Goal: Communication & Community: Participate in discussion

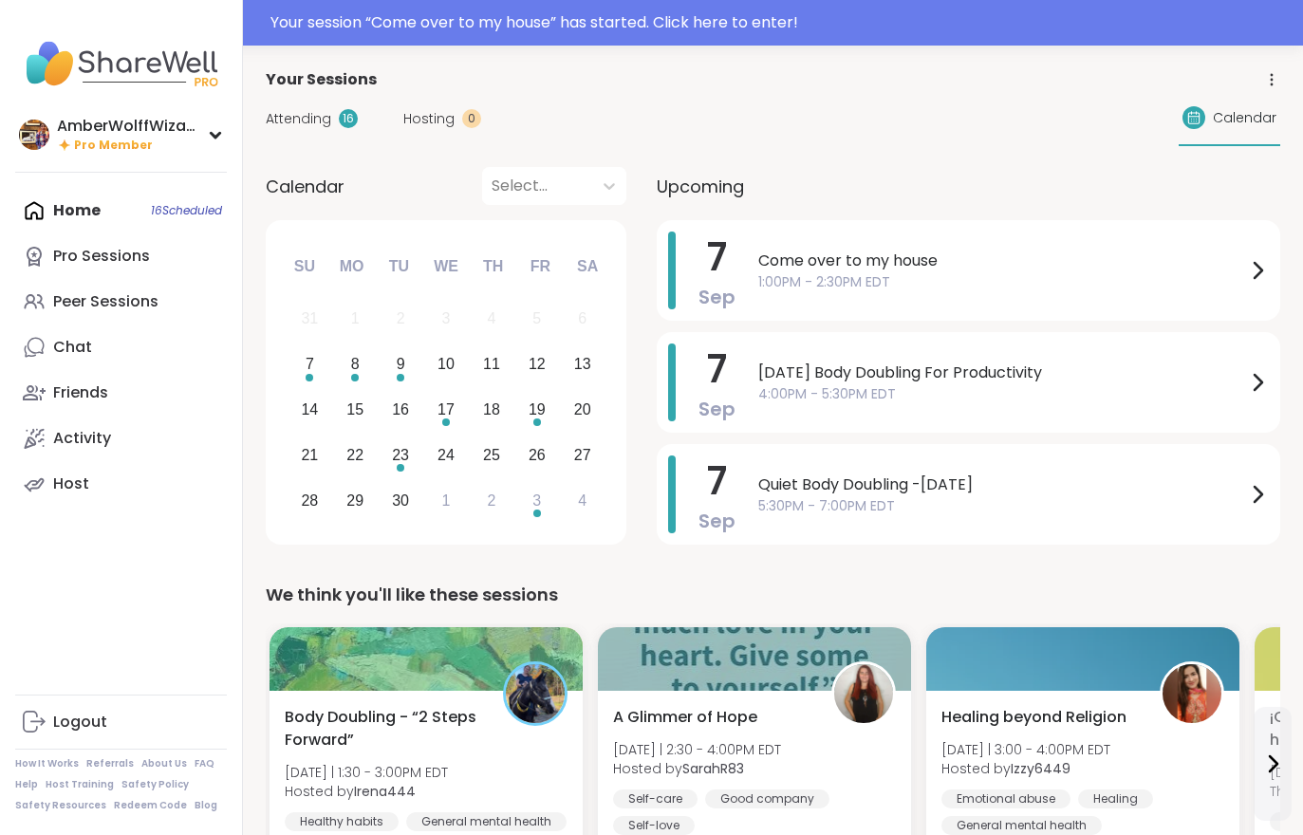
click at [311, 123] on span "Attending" at bounding box center [299, 119] width 66 height 20
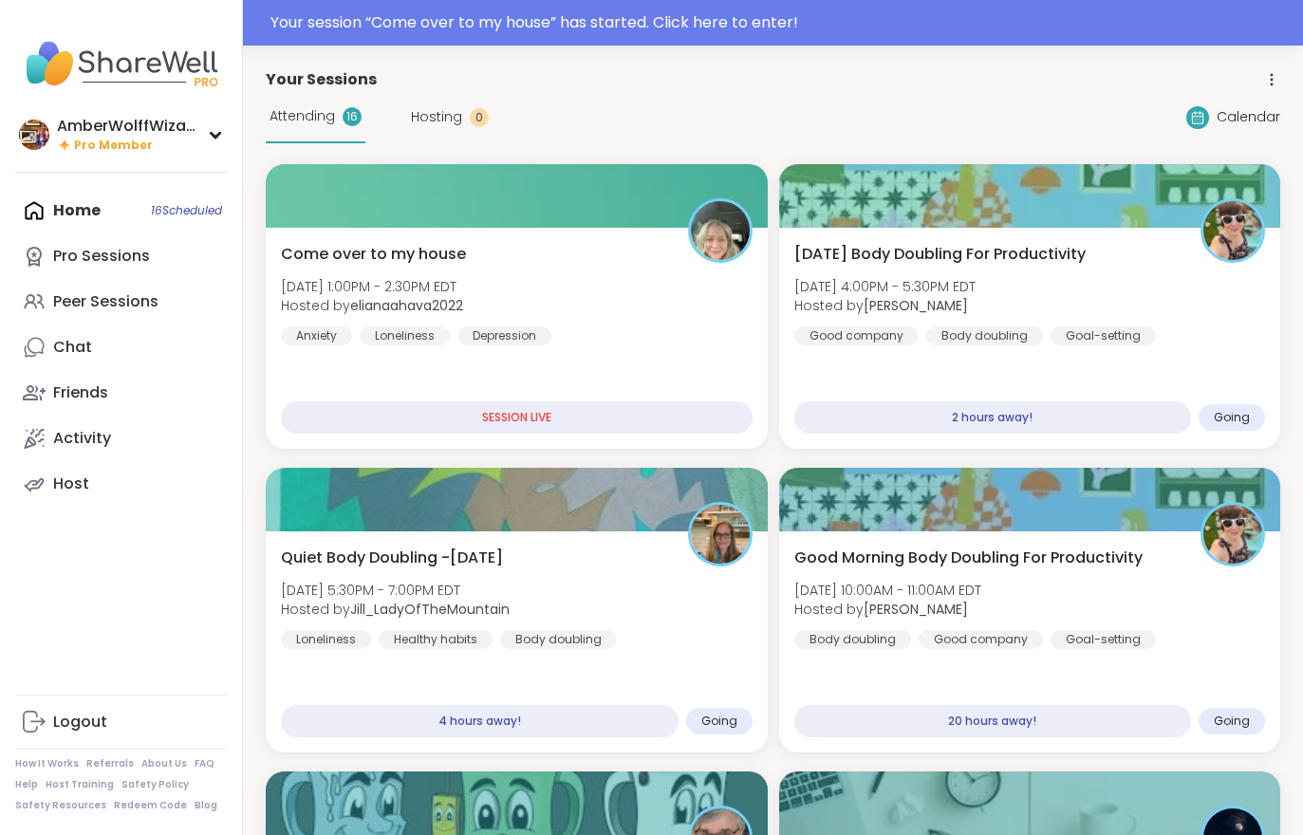
click at [316, 127] on div "Attending 16" at bounding box center [316, 117] width 100 height 52
click at [498, 334] on div "Depression" at bounding box center [505, 336] width 94 height 19
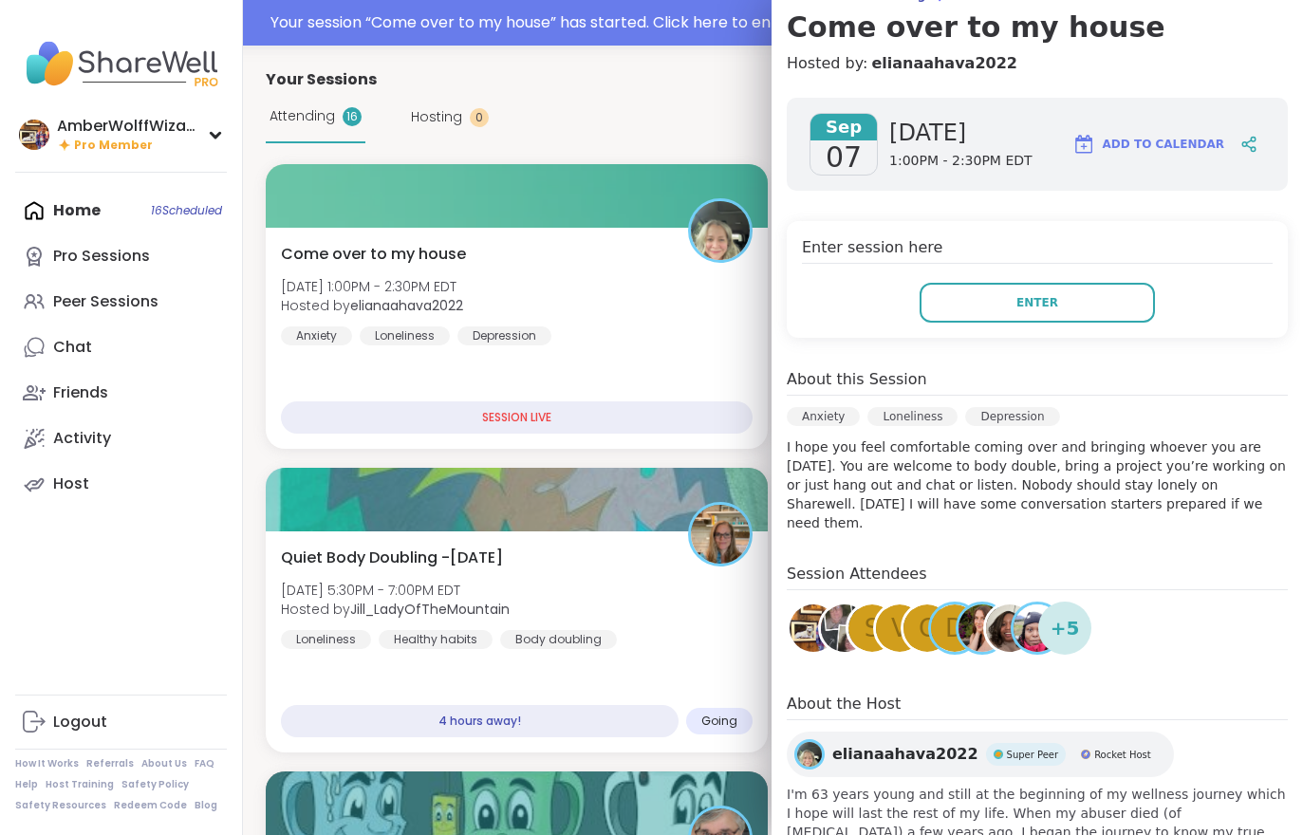
scroll to position [181, 0]
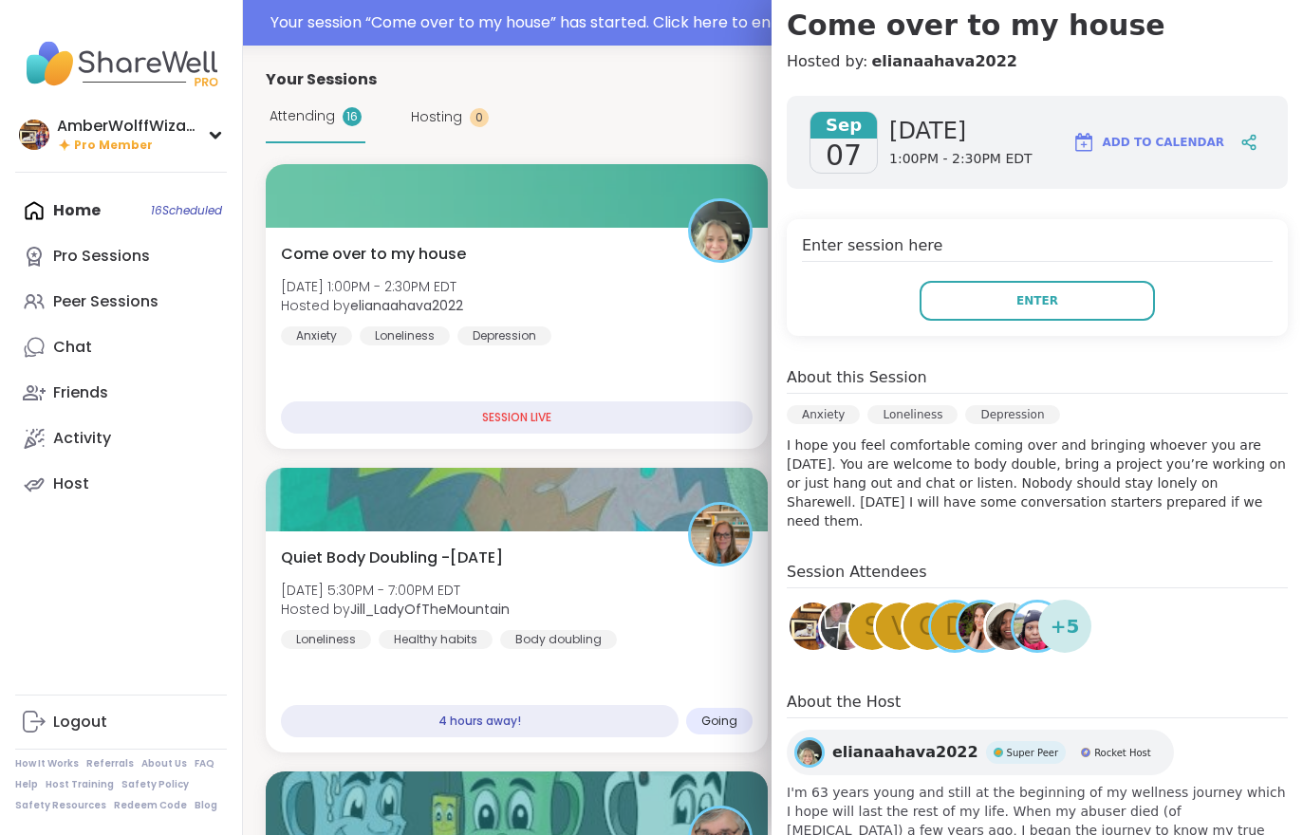
click at [1045, 301] on span "Enter" at bounding box center [1038, 300] width 42 height 17
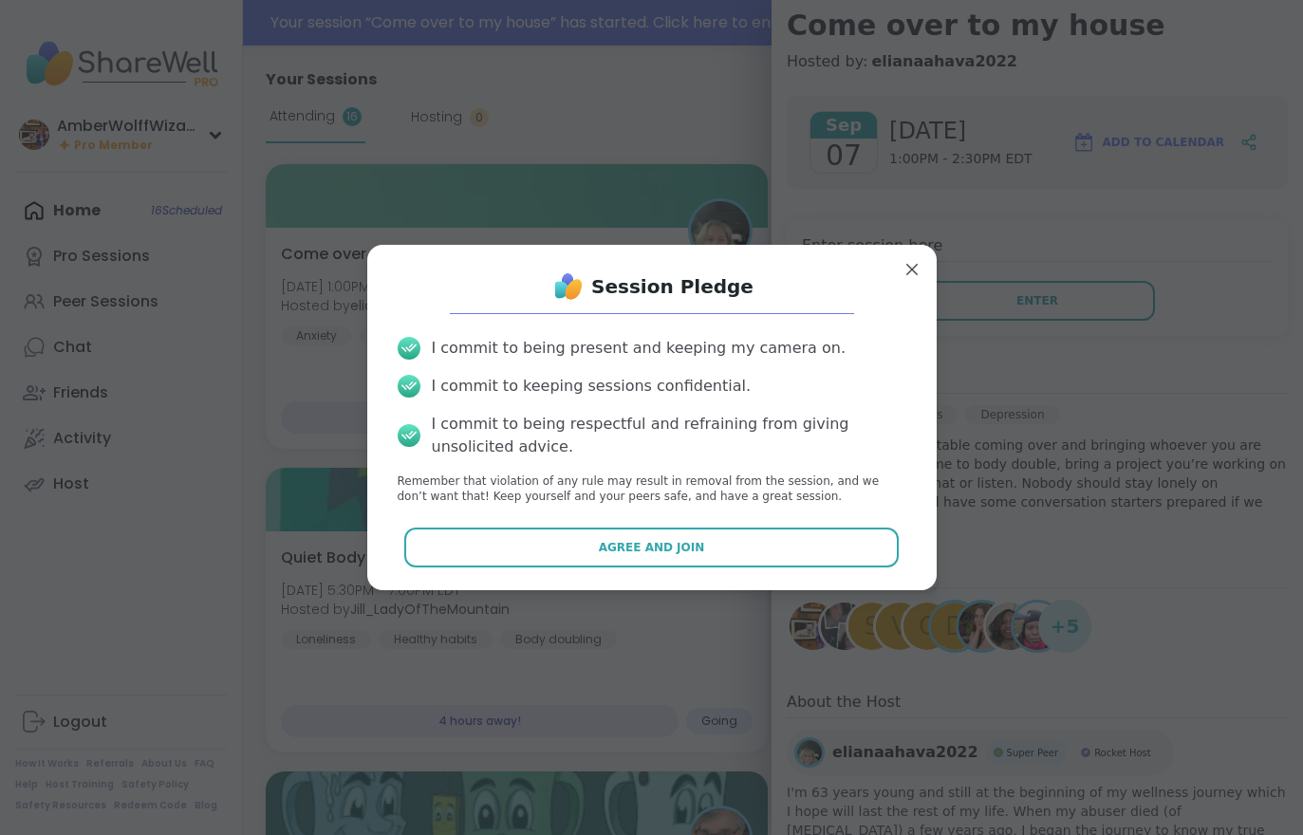
click at [745, 528] on button "Agree and Join" at bounding box center [651, 548] width 495 height 40
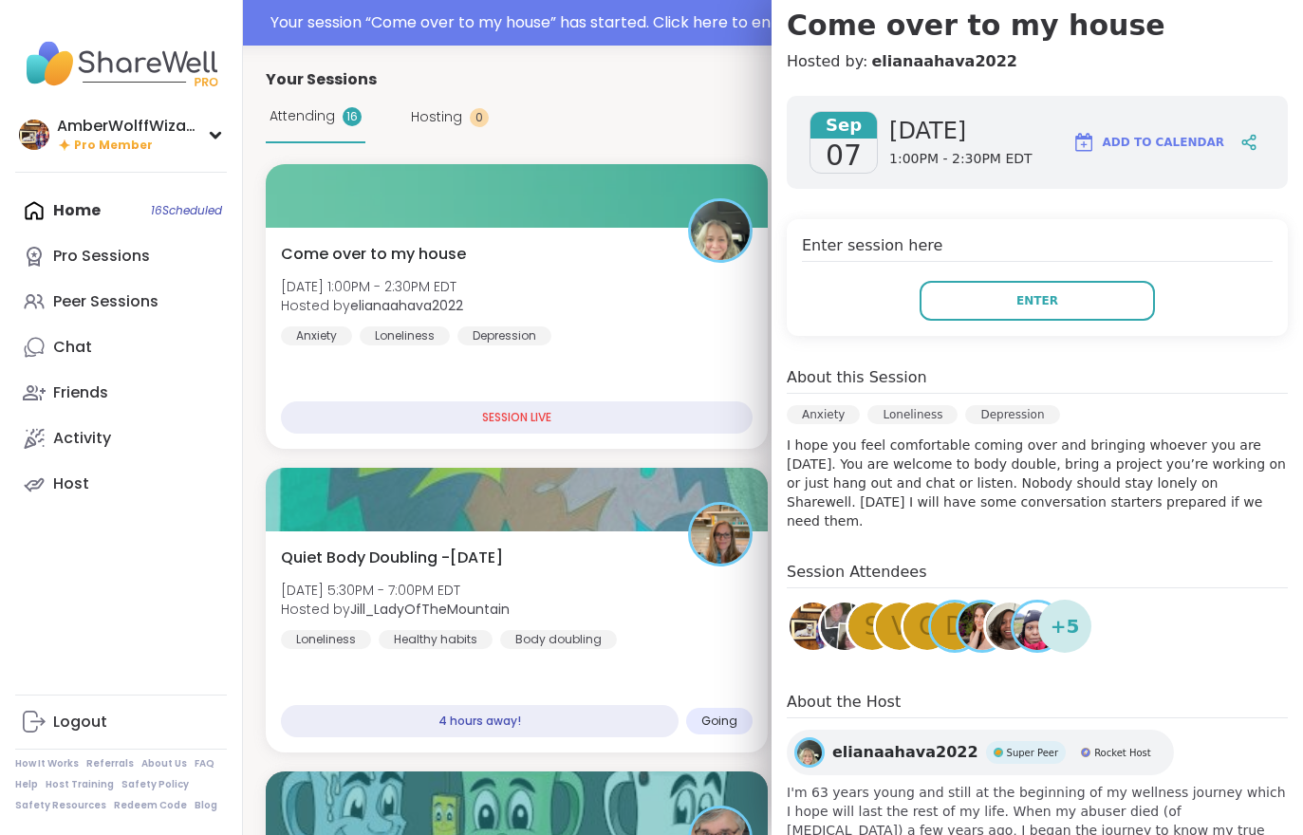
click at [745, 526] on img at bounding box center [720, 534] width 59 height 59
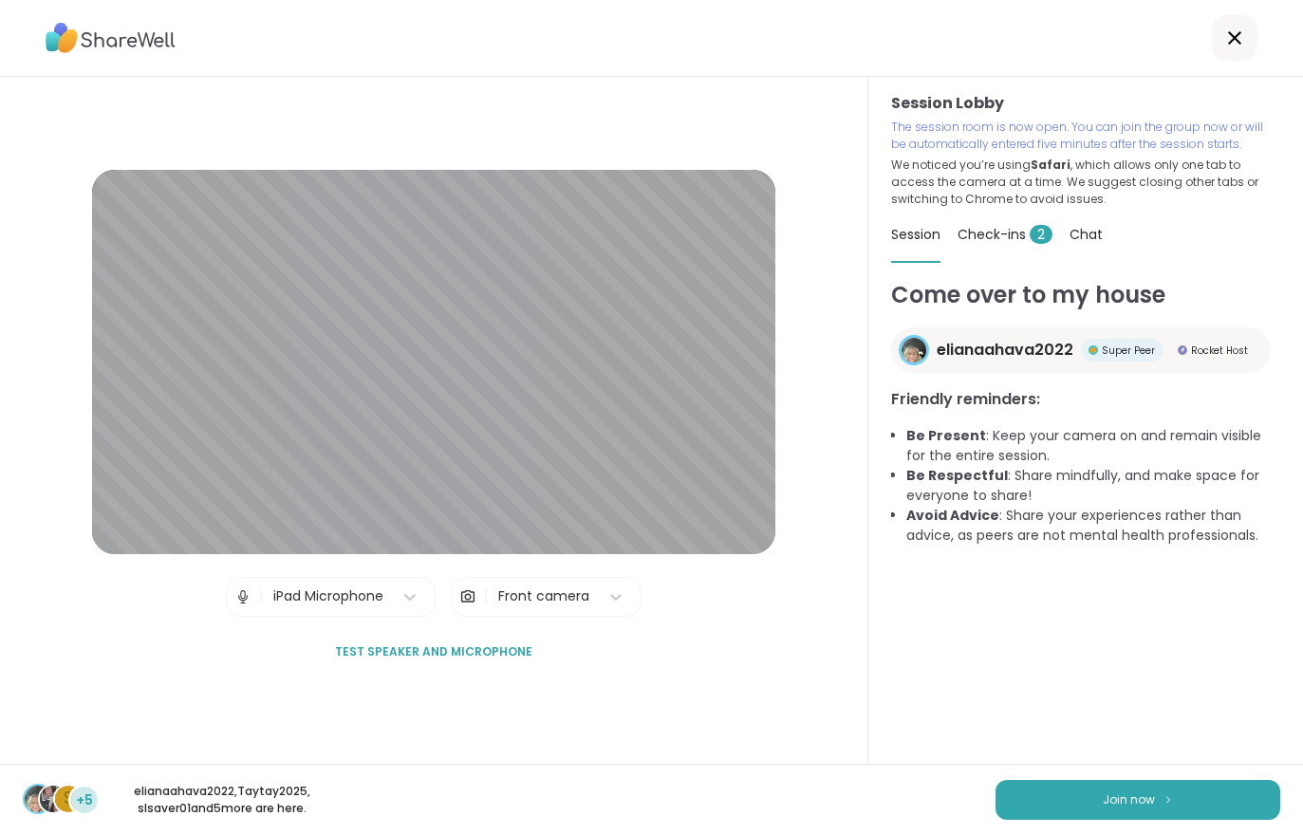
click at [1006, 259] on div "Check-ins 2" at bounding box center [1005, 234] width 95 height 53
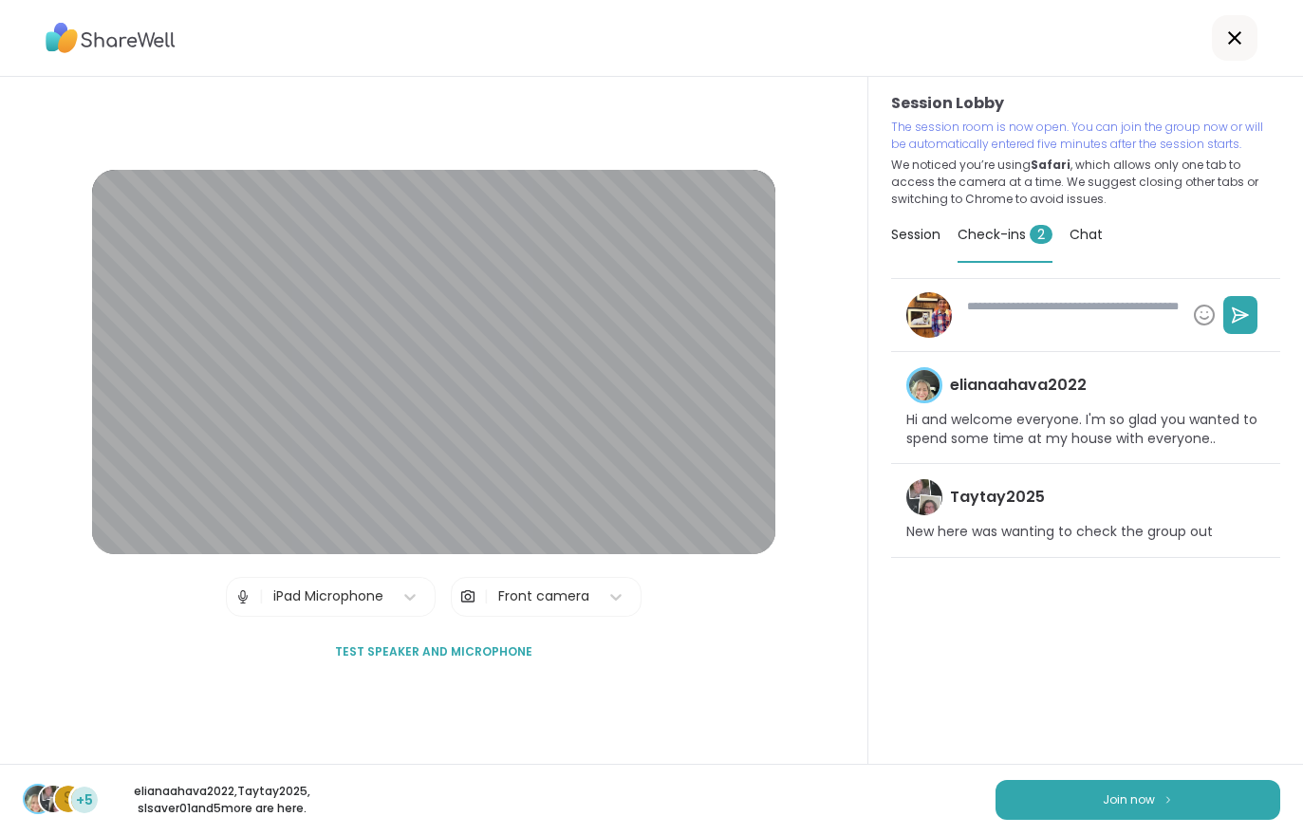
click at [1171, 801] on img at bounding box center [1168, 800] width 11 height 10
type textarea "*"
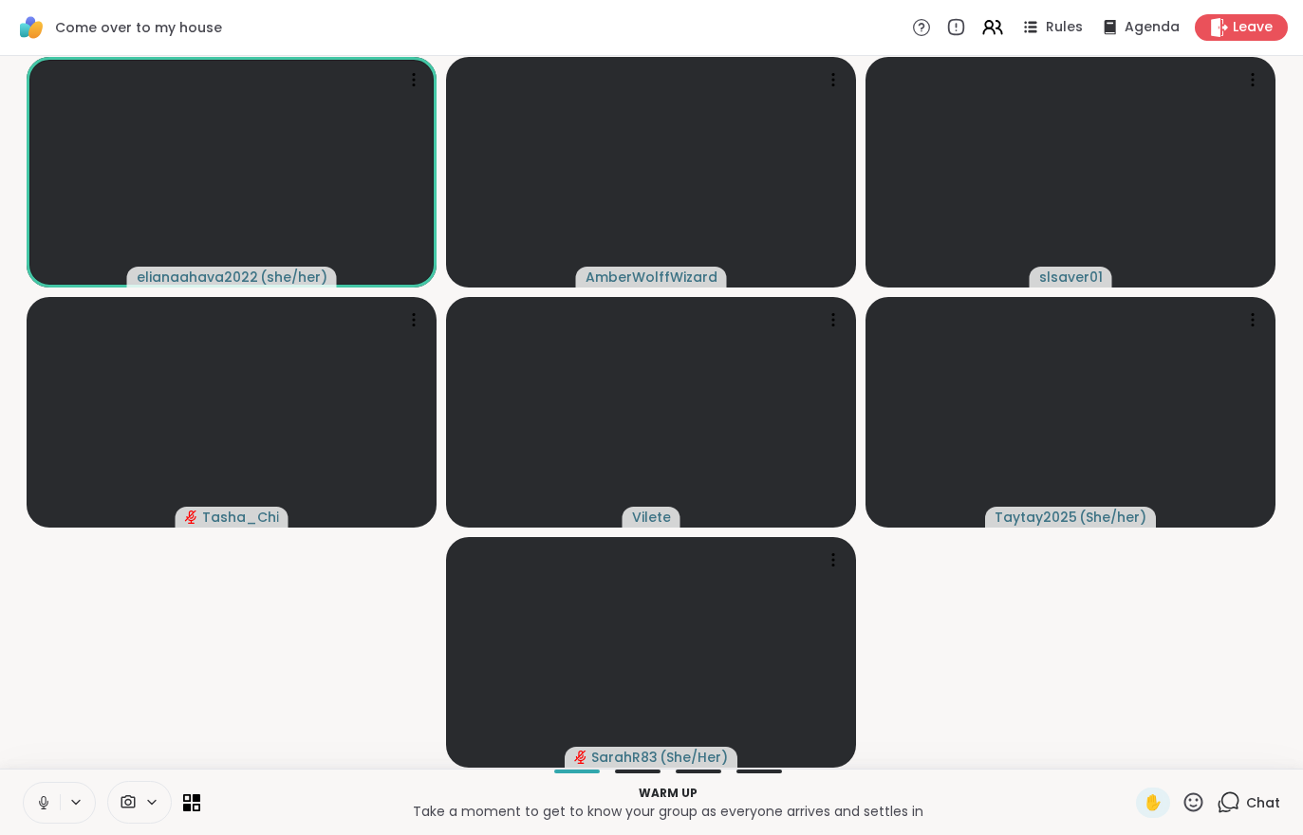
click at [31, 814] on button at bounding box center [42, 803] width 36 height 40
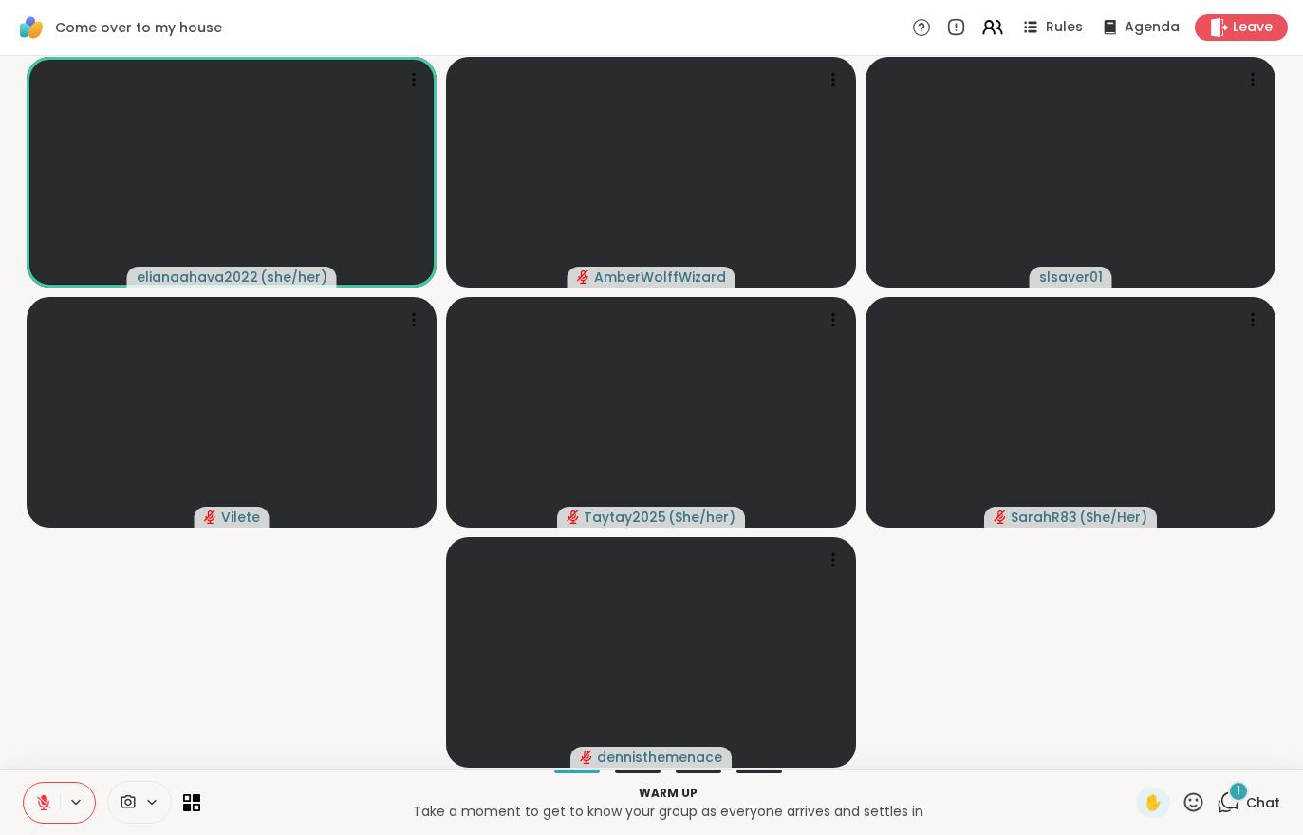
click at [1240, 802] on icon at bounding box center [1231, 801] width 18 height 17
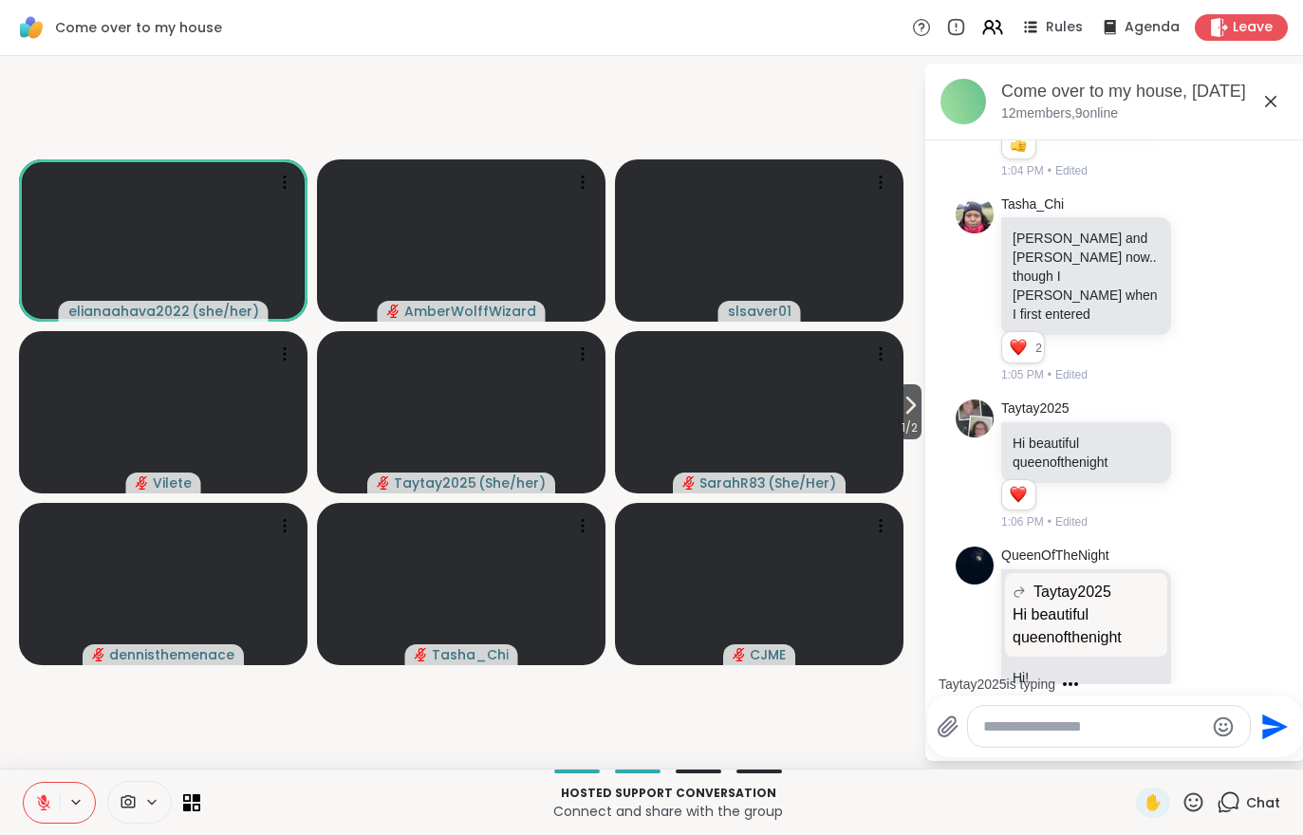
scroll to position [626, 0]
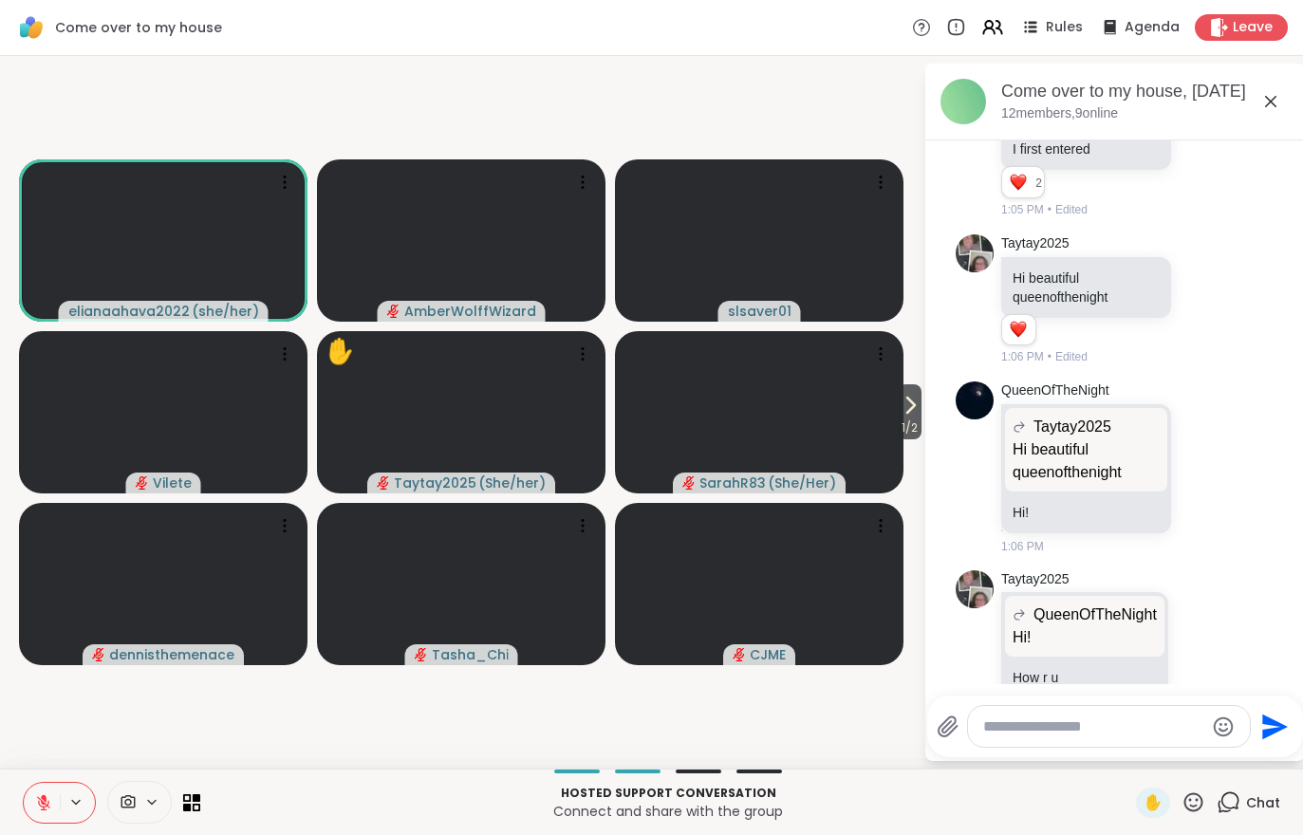
click at [903, 438] on span "1 / 2" at bounding box center [910, 428] width 24 height 23
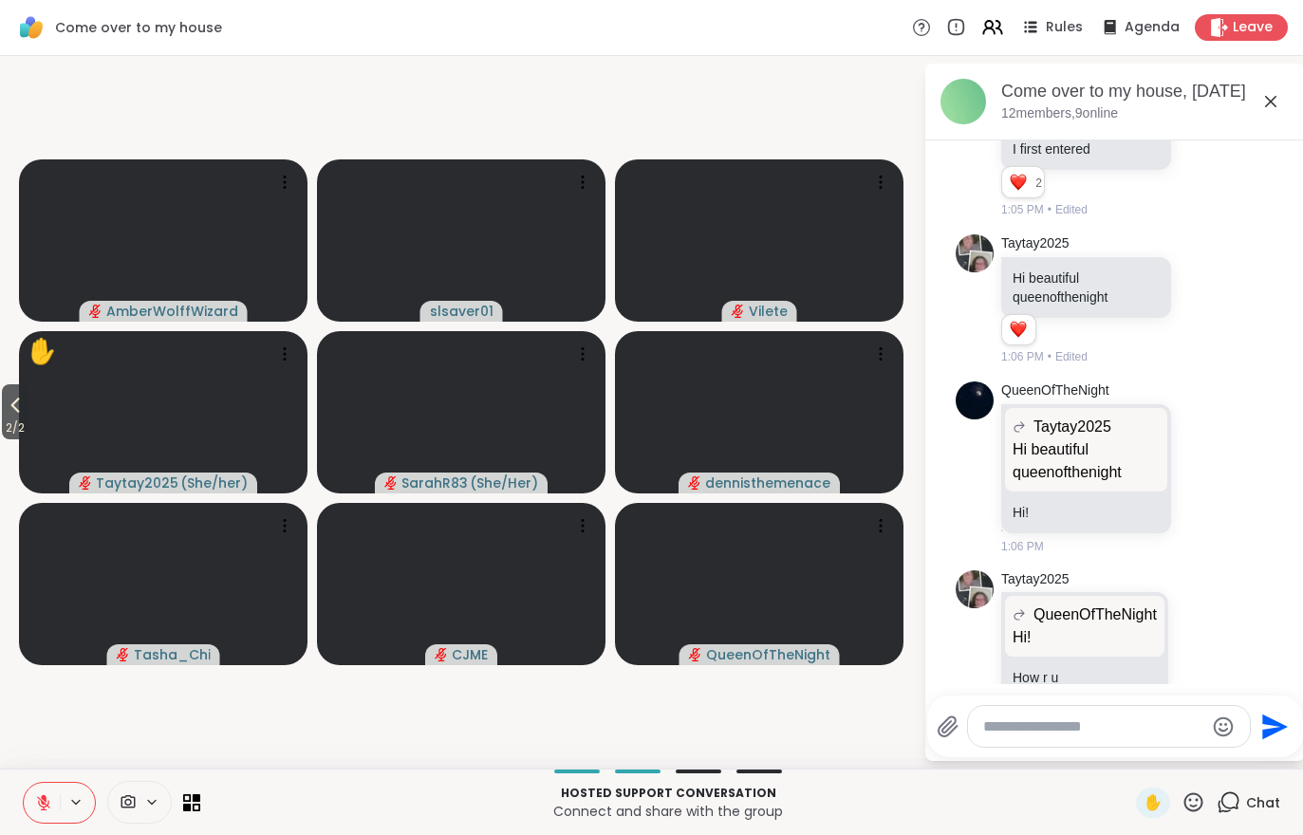
click at [28, 434] on span "2 / 2" at bounding box center [15, 428] width 27 height 23
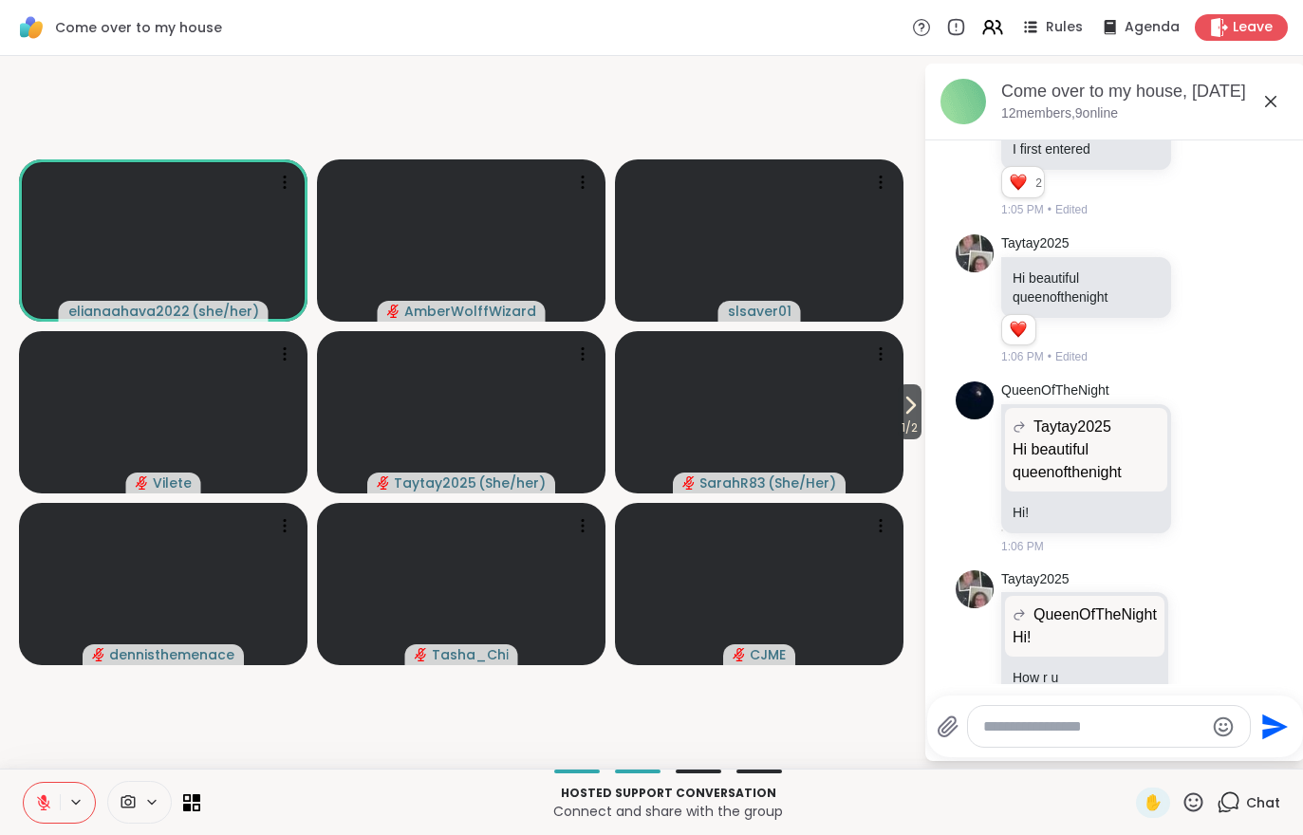
click at [919, 417] on icon at bounding box center [910, 405] width 23 height 23
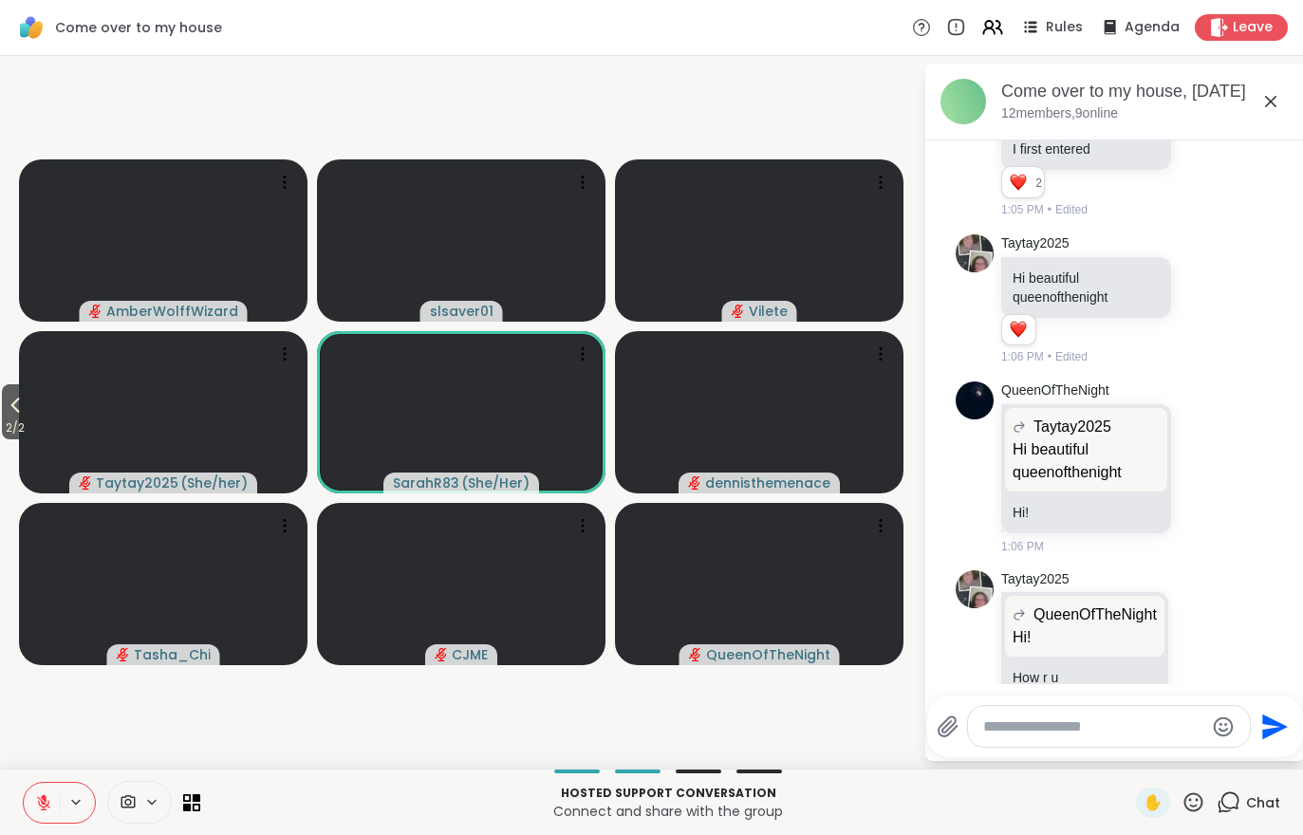
click at [9, 419] on span "2 / 2" at bounding box center [15, 428] width 27 height 23
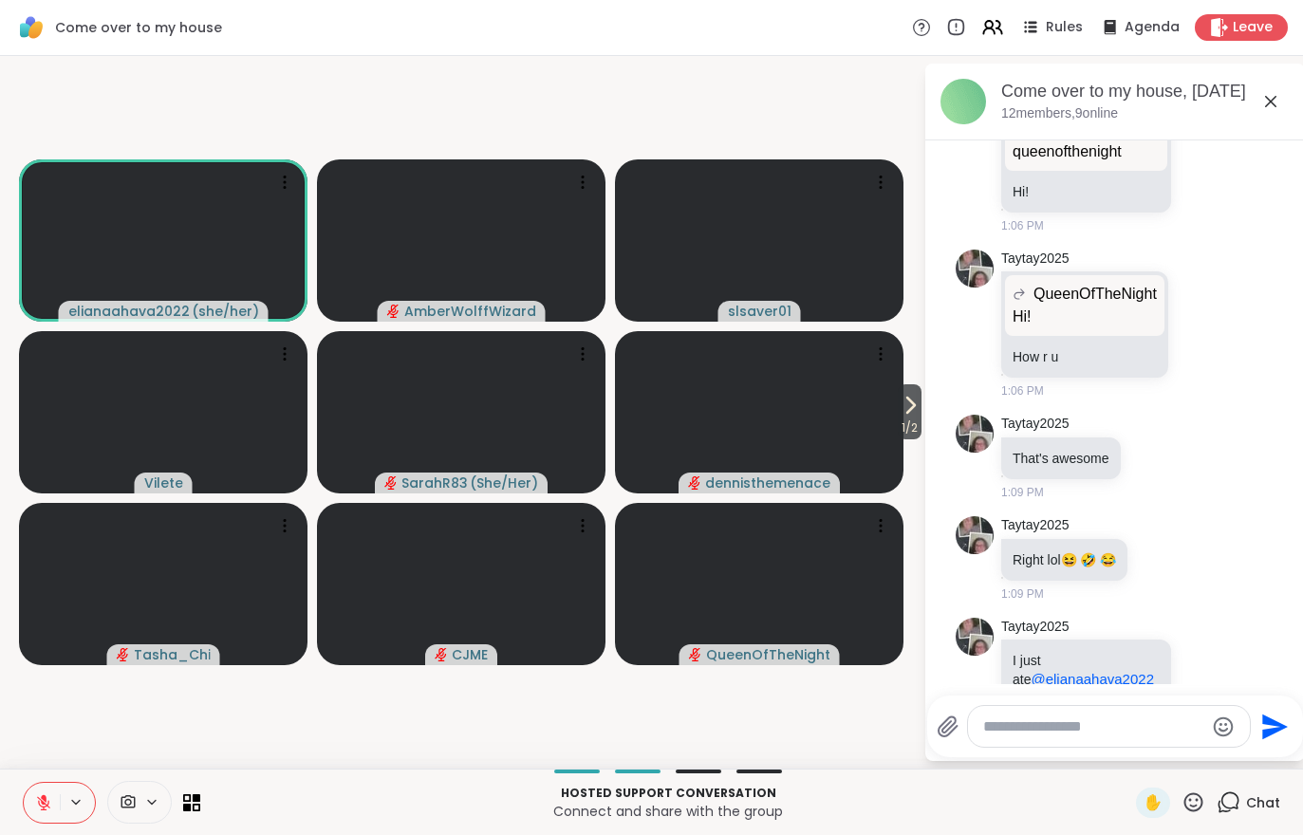
scroll to position [1112, 0]
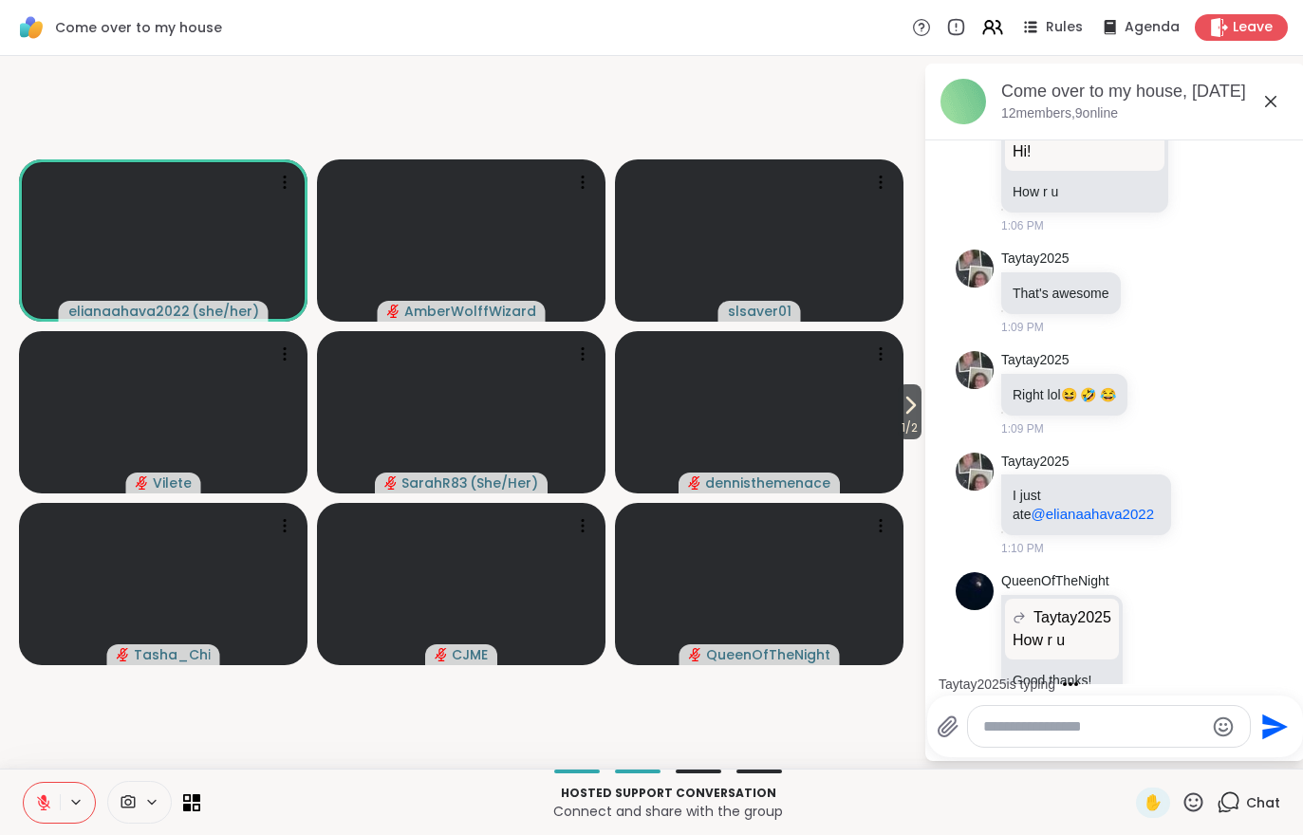
click at [35, 802] on icon at bounding box center [43, 803] width 17 height 17
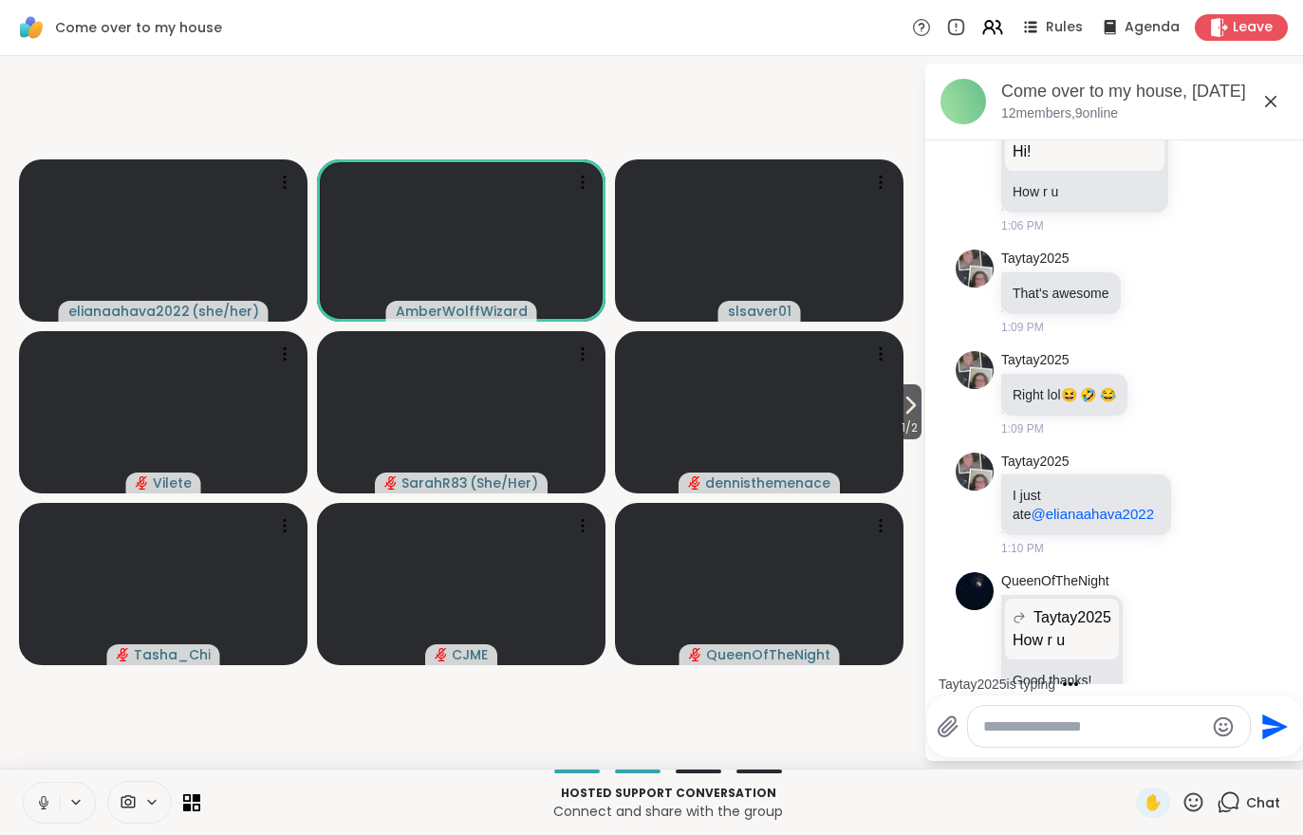
click at [188, 796] on icon at bounding box center [191, 803] width 17 height 17
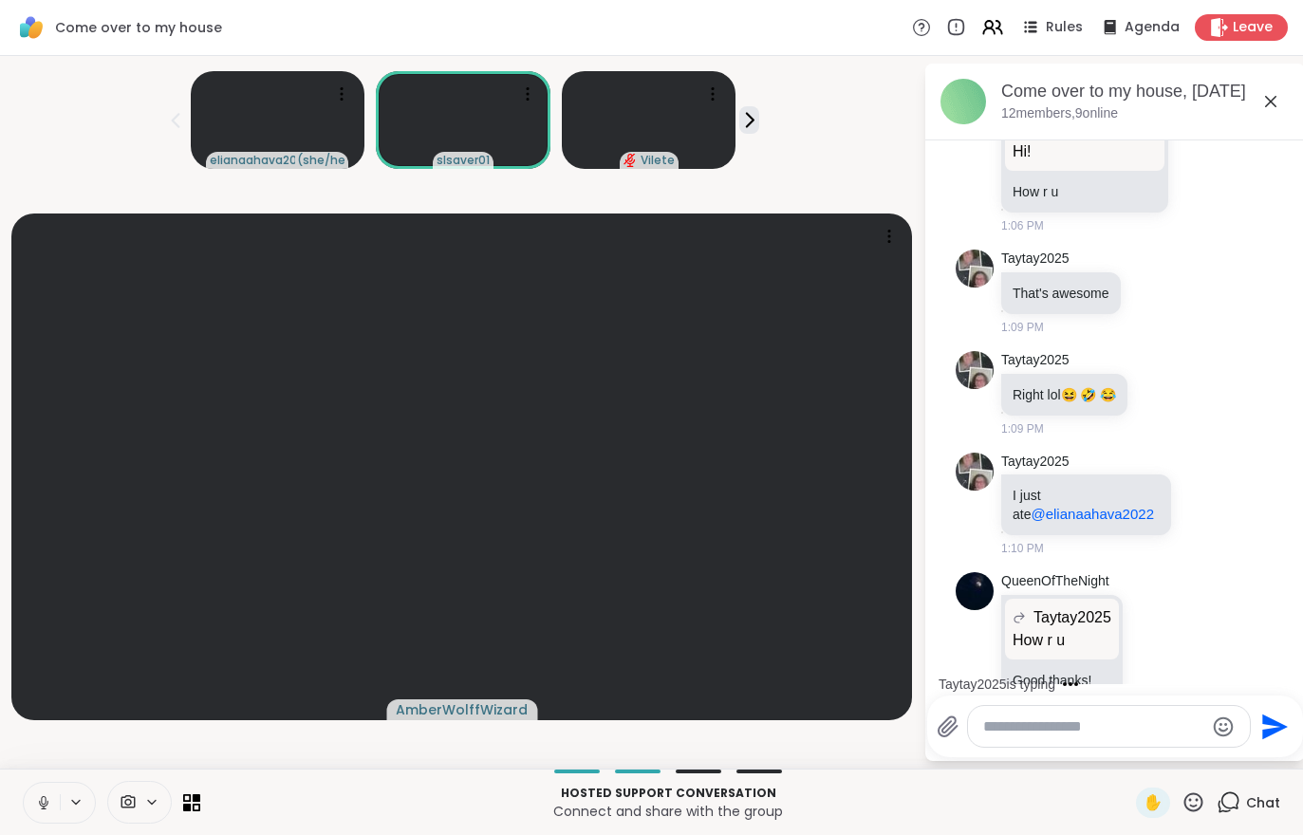
click at [198, 799] on icon at bounding box center [197, 799] width 8 height 8
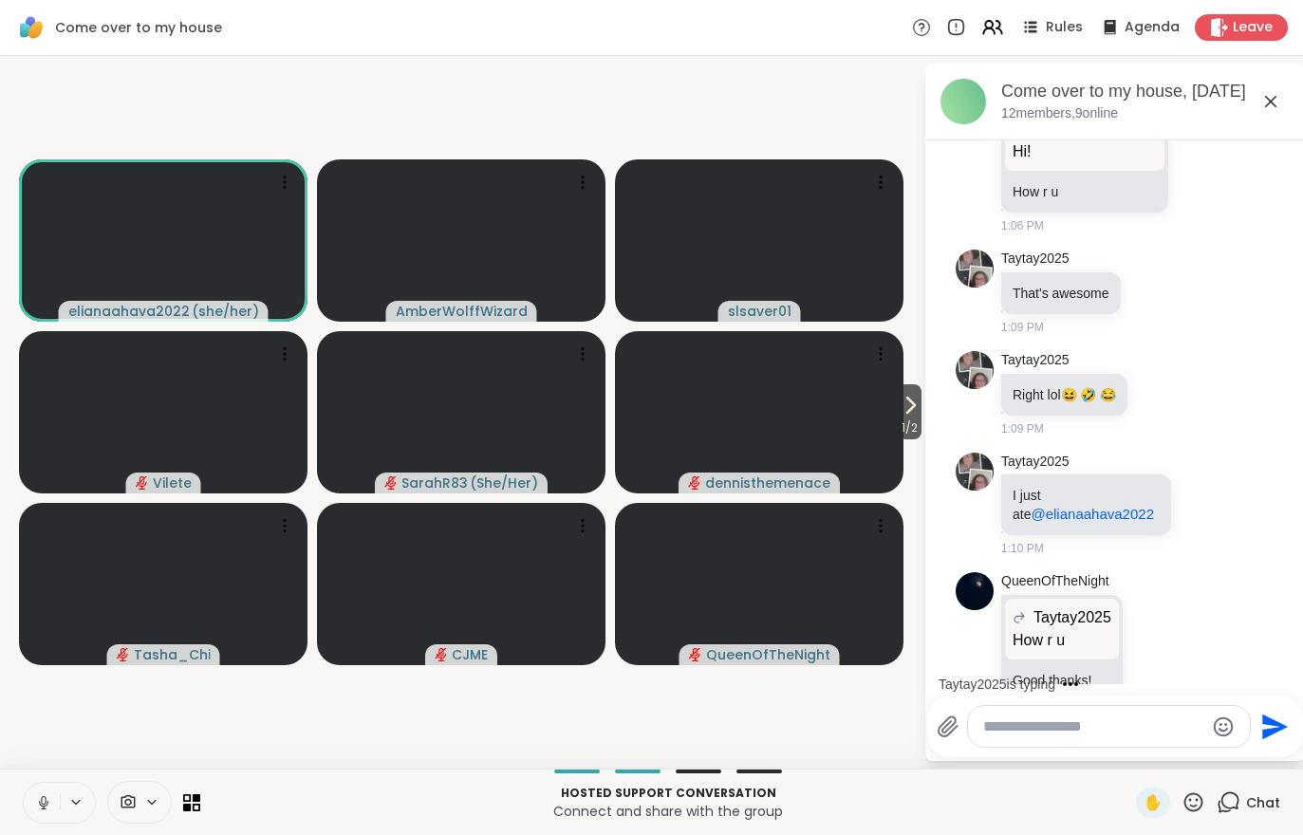
click at [908, 413] on icon at bounding box center [912, 405] width 8 height 15
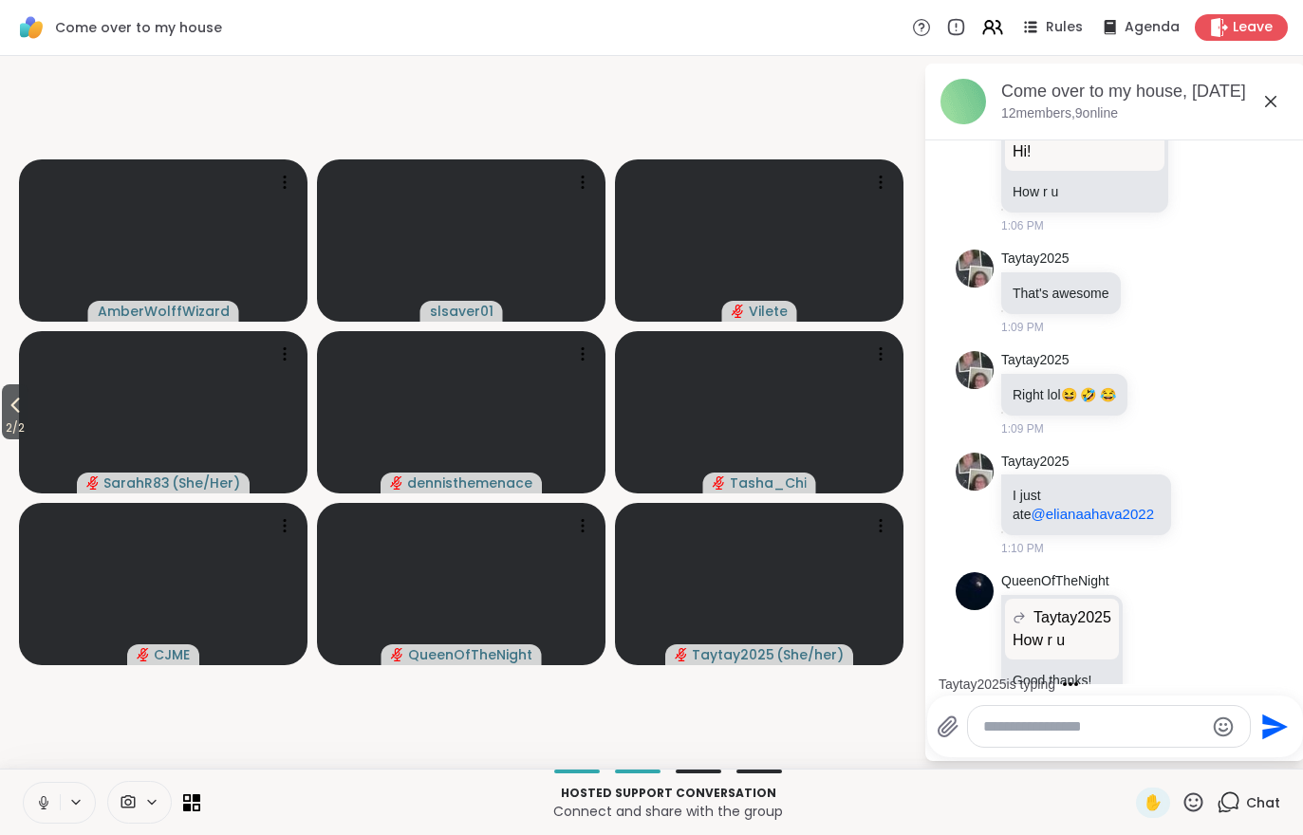
click at [2, 422] on span "2 / 2" at bounding box center [15, 428] width 27 height 23
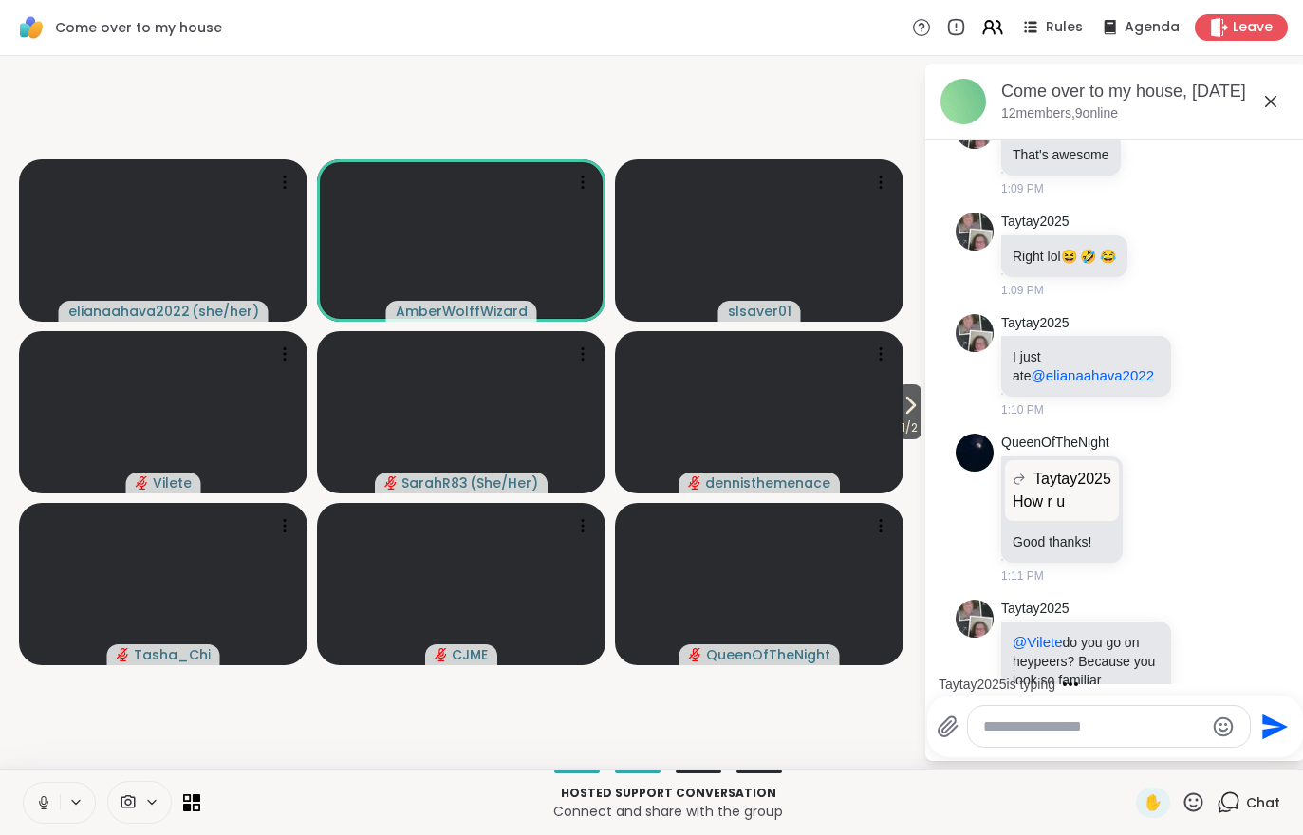
scroll to position [1415, 0]
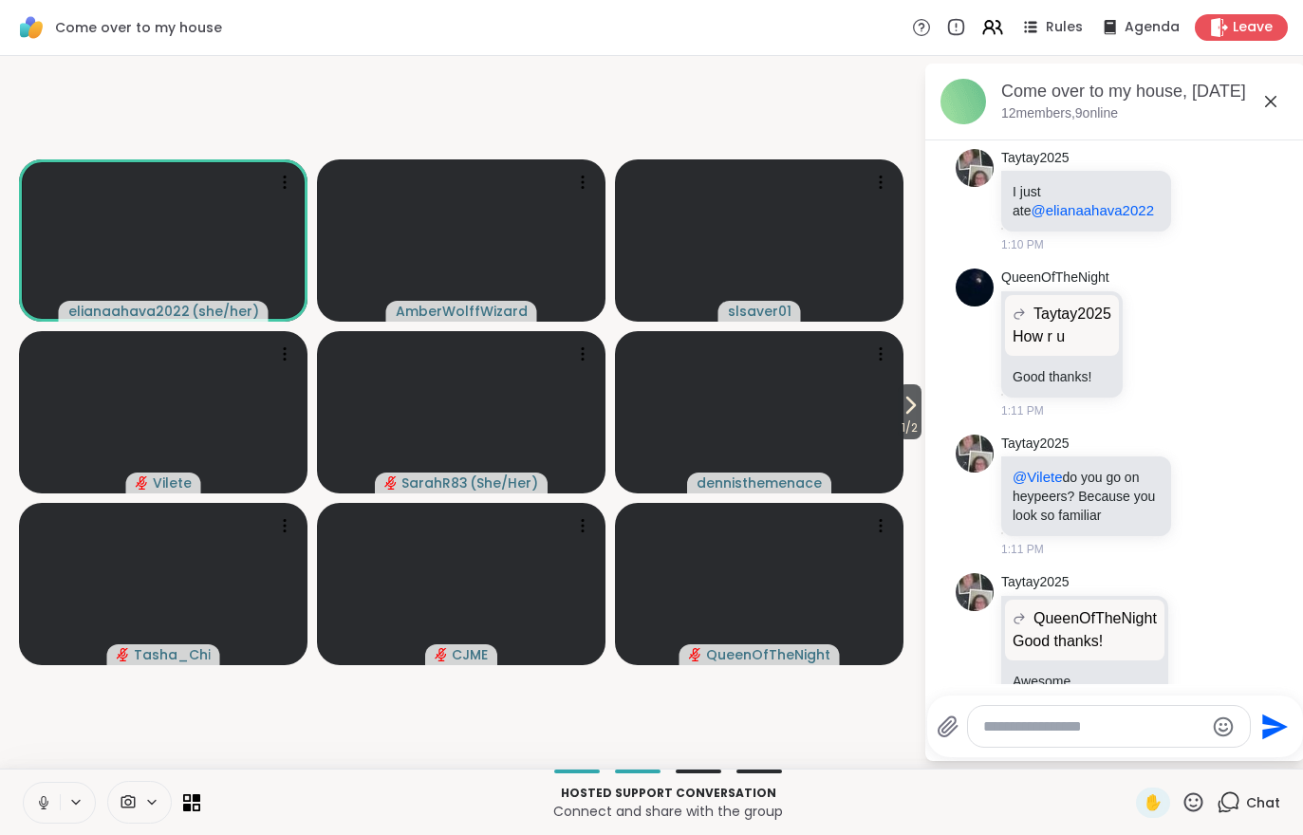
click at [34, 784] on button at bounding box center [42, 803] width 36 height 40
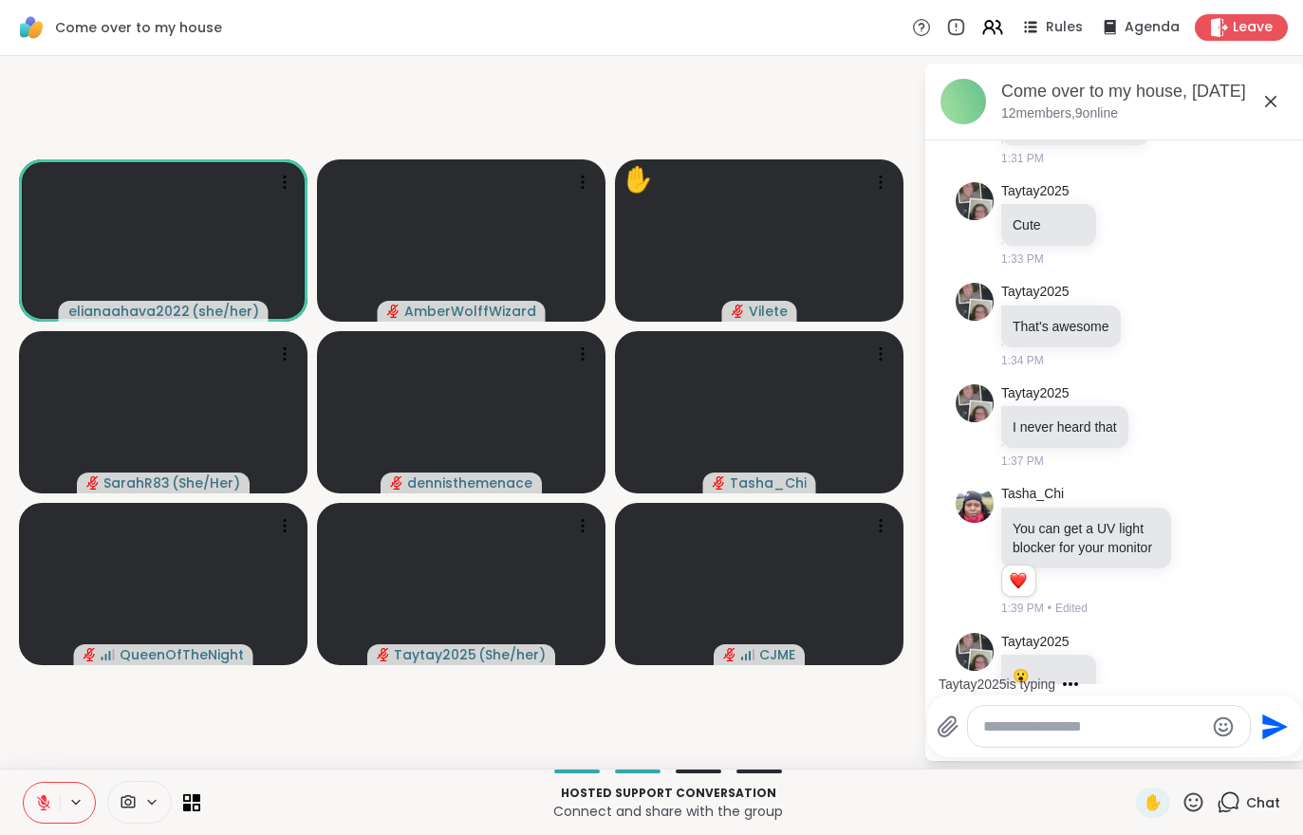
scroll to position [4960, 0]
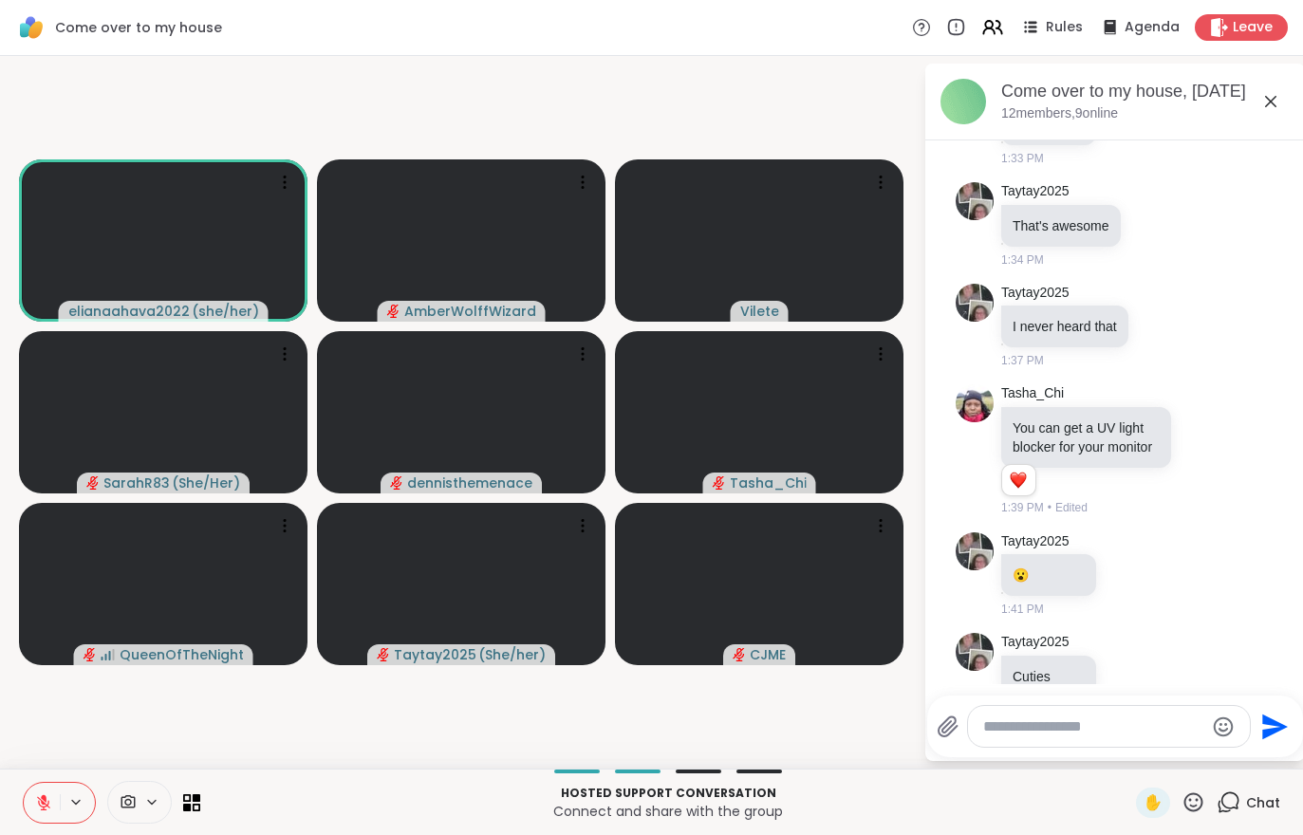
click at [34, 814] on button at bounding box center [42, 803] width 36 height 40
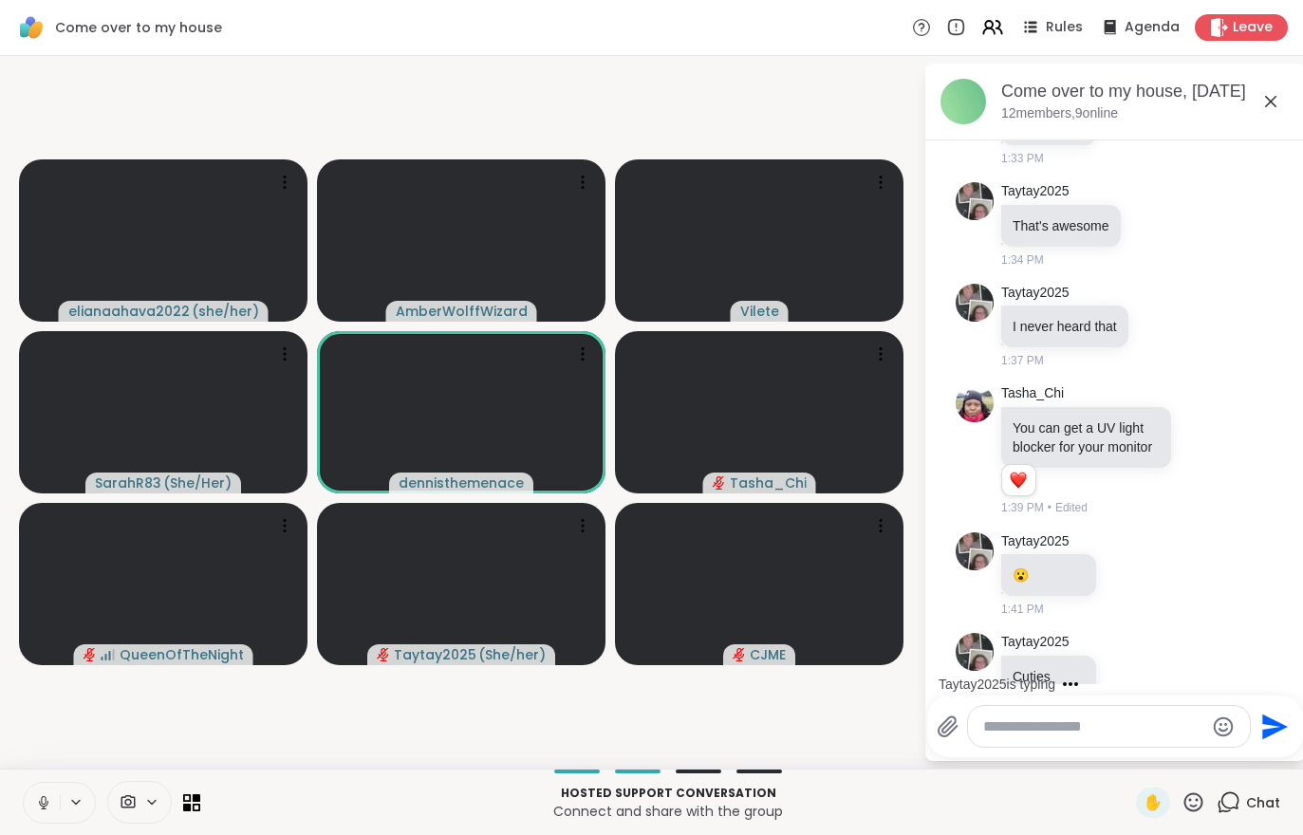
scroll to position [5080, 0]
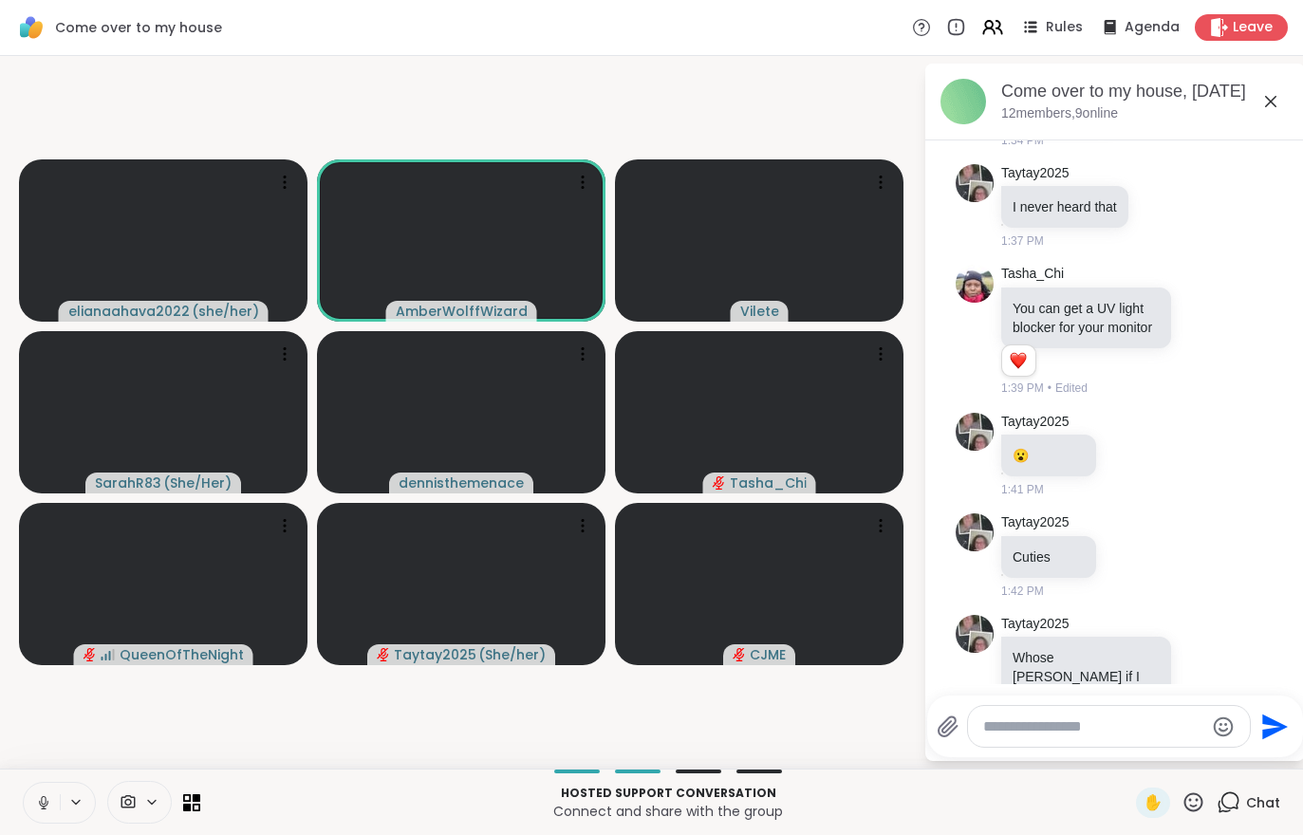
click at [13, 815] on div "Hosted support conversation Connect and share with the group ✋ Chat" at bounding box center [651, 802] width 1303 height 66
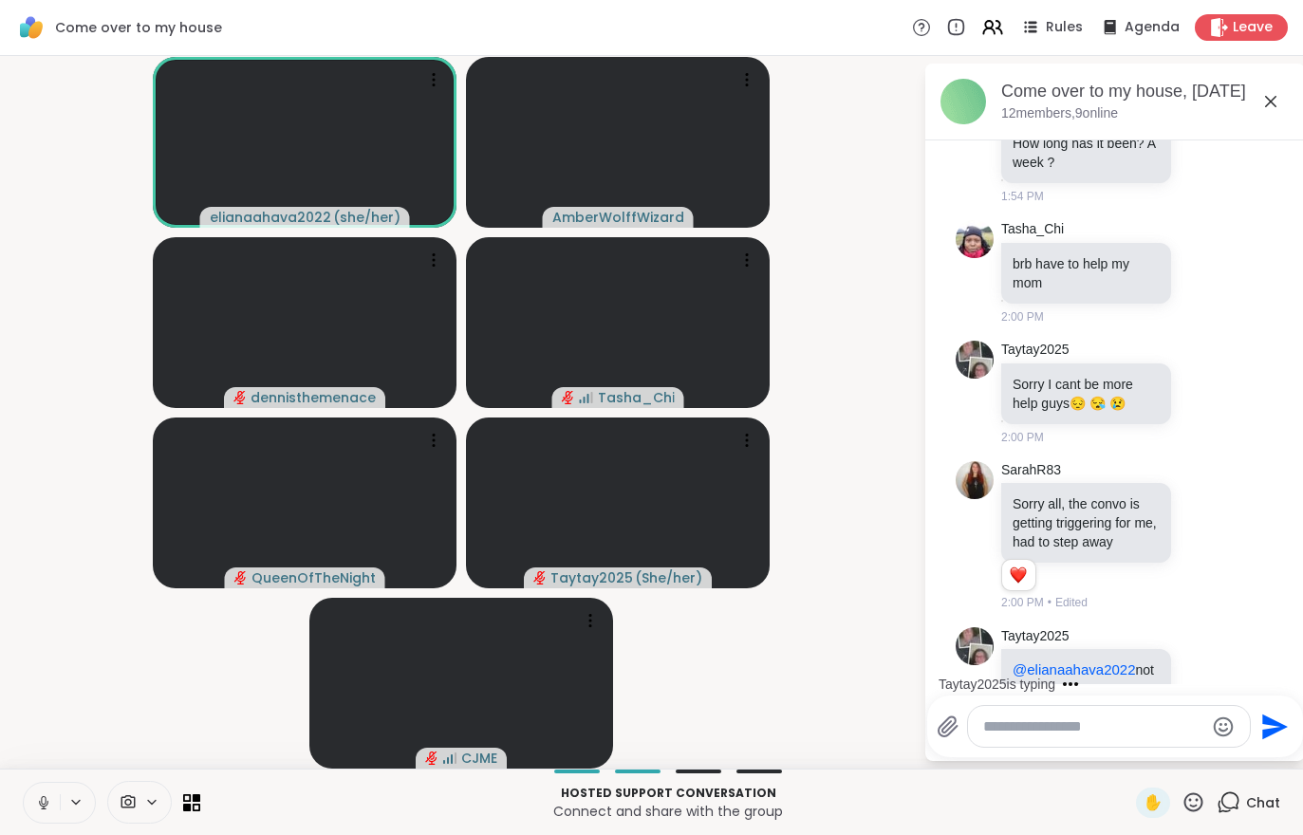
scroll to position [7174, 0]
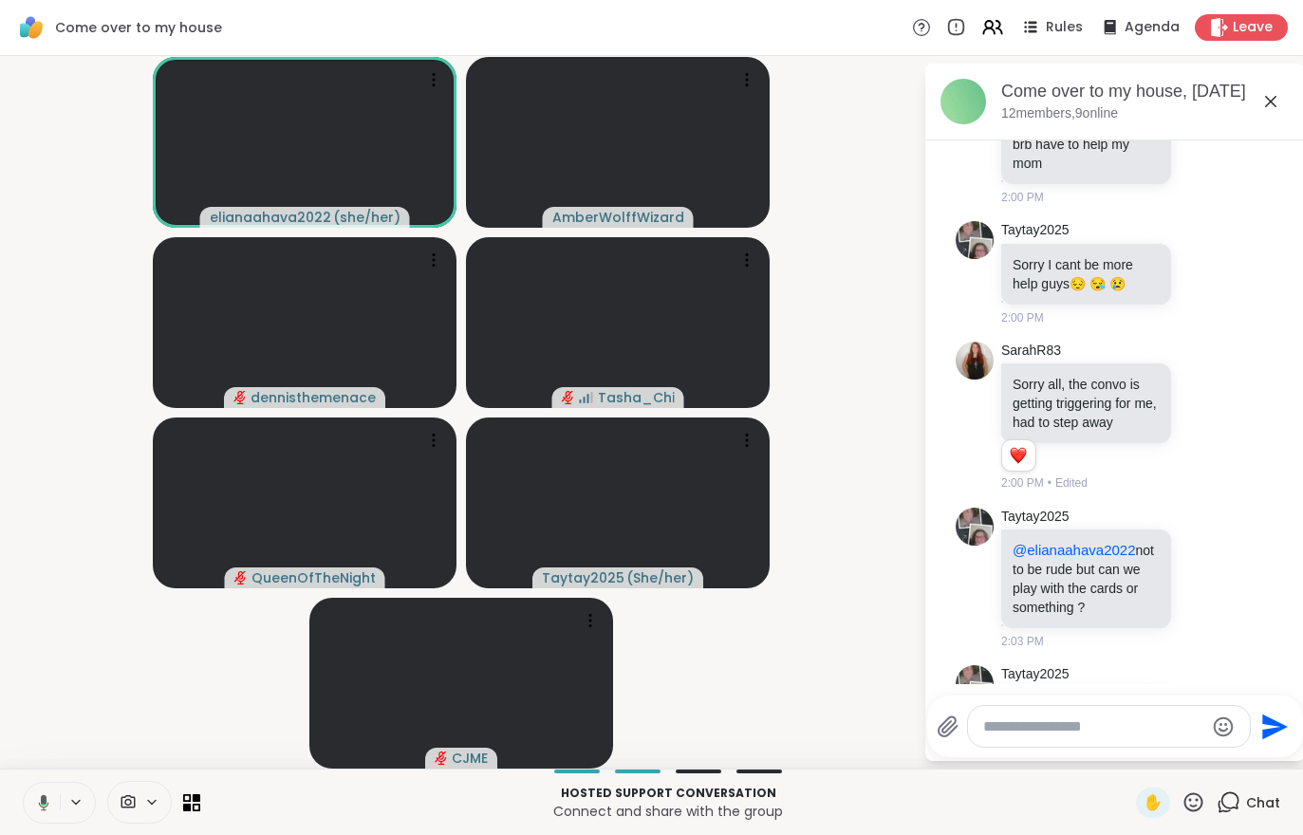
click at [34, 804] on icon at bounding box center [40, 803] width 17 height 17
click at [58, 811] on button at bounding box center [42, 803] width 36 height 40
click at [38, 795] on icon at bounding box center [43, 803] width 17 height 17
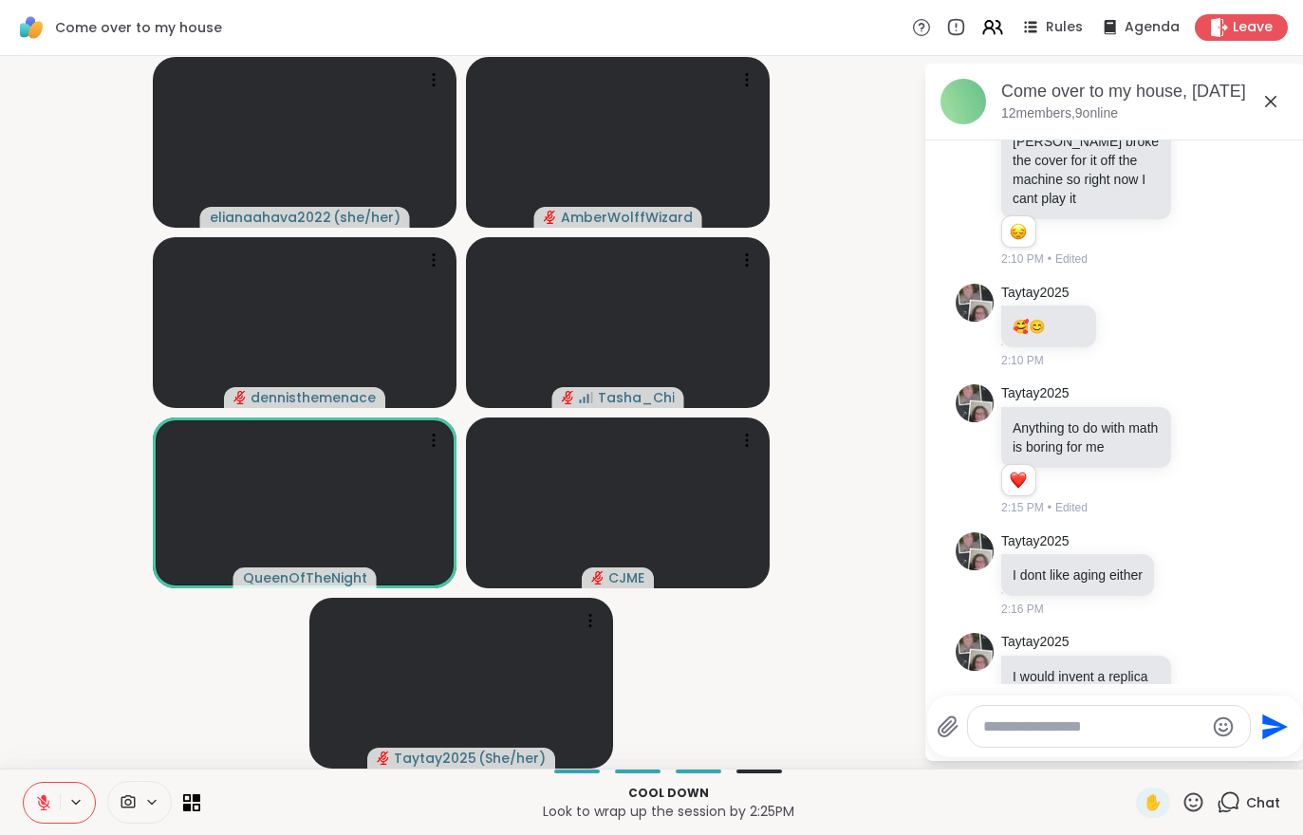
scroll to position [8868, 0]
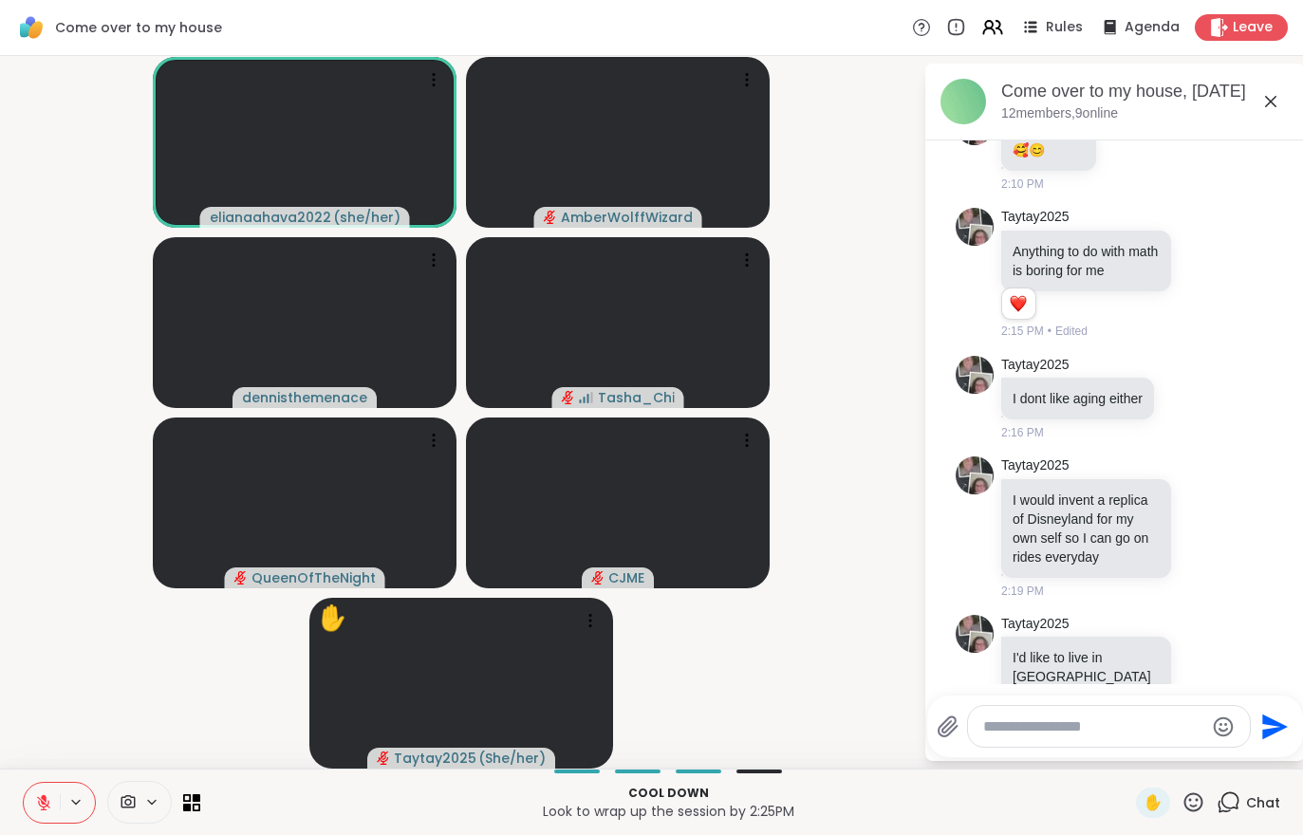
click at [36, 815] on button at bounding box center [42, 803] width 36 height 40
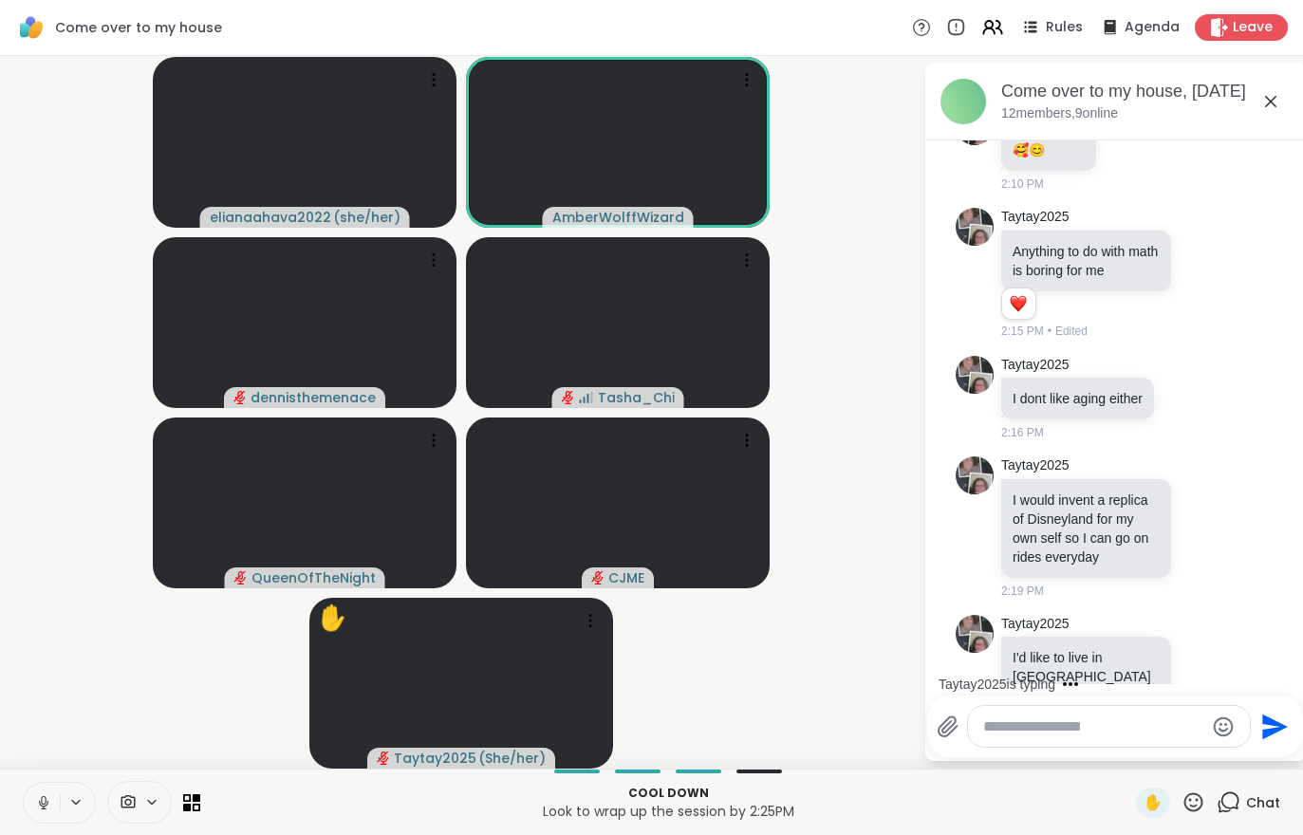
scroll to position [8969, 0]
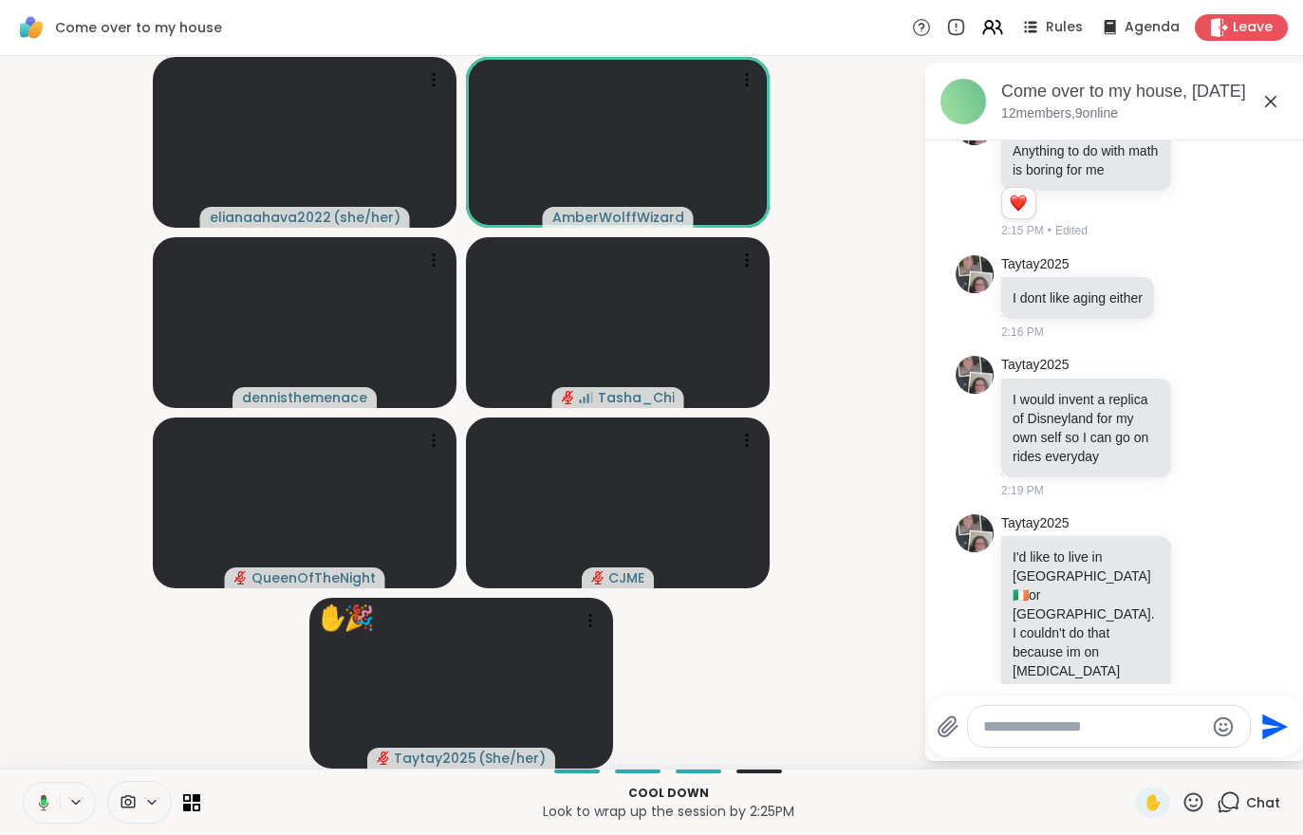
click at [663, 157] on video at bounding box center [618, 142] width 304 height 171
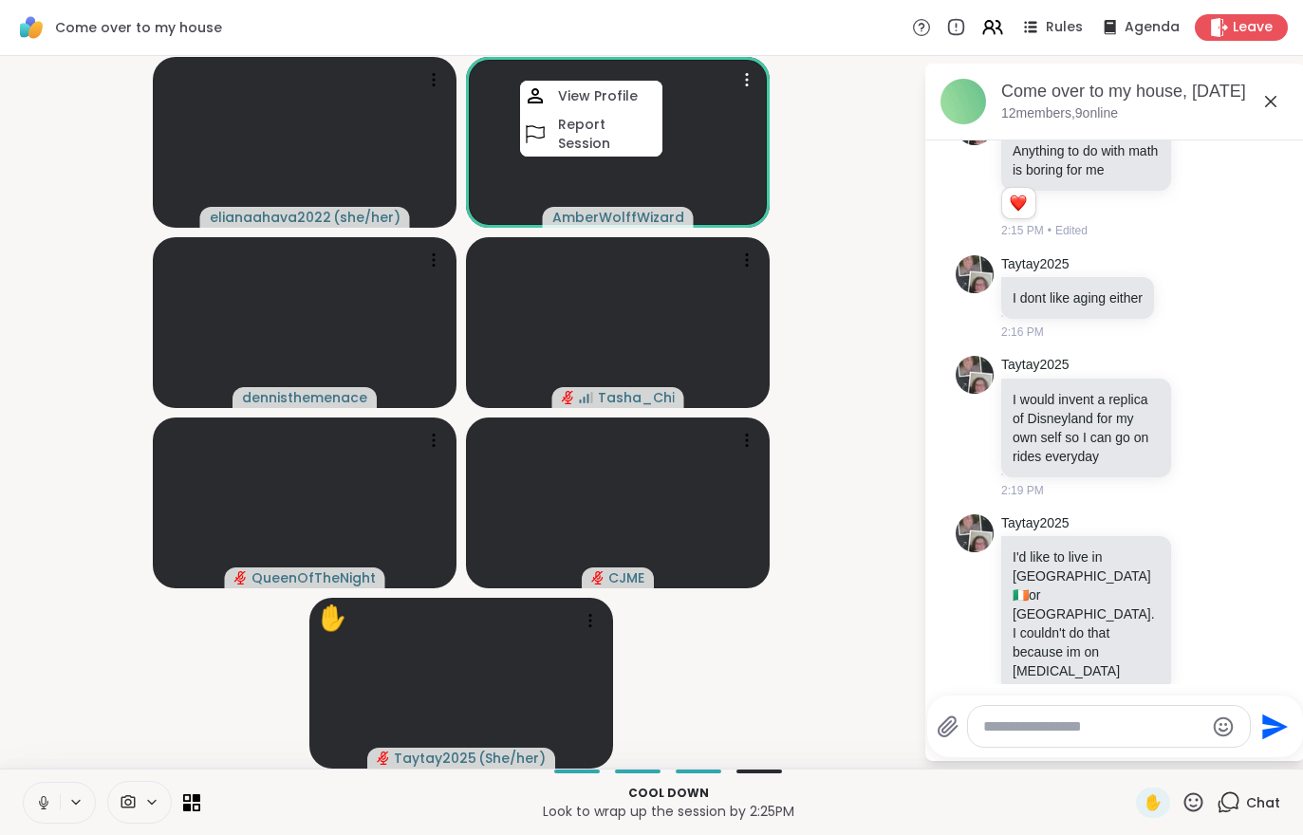
click at [625, 111] on div "View Profile" at bounding box center [591, 96] width 142 height 30
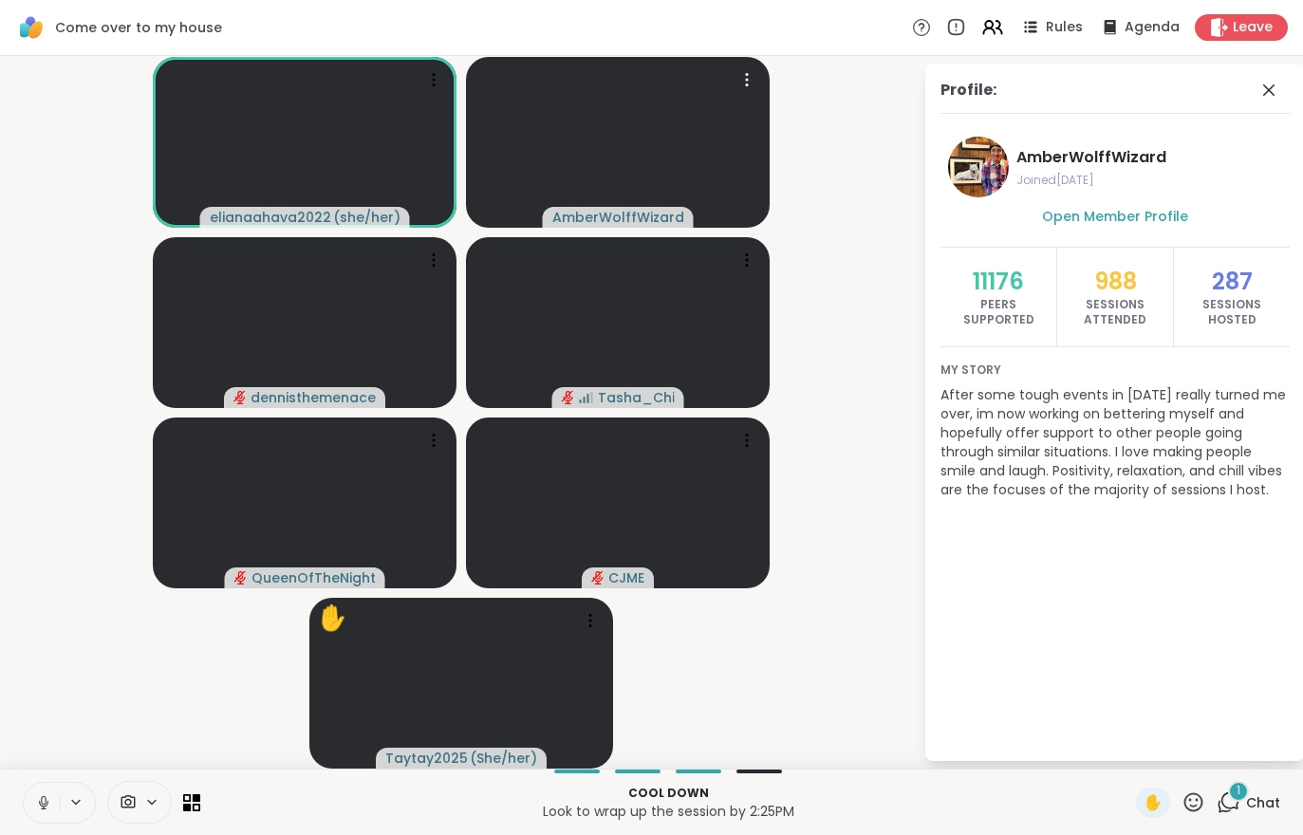
click at [1246, 817] on div "1 Chat" at bounding box center [1249, 803] width 64 height 30
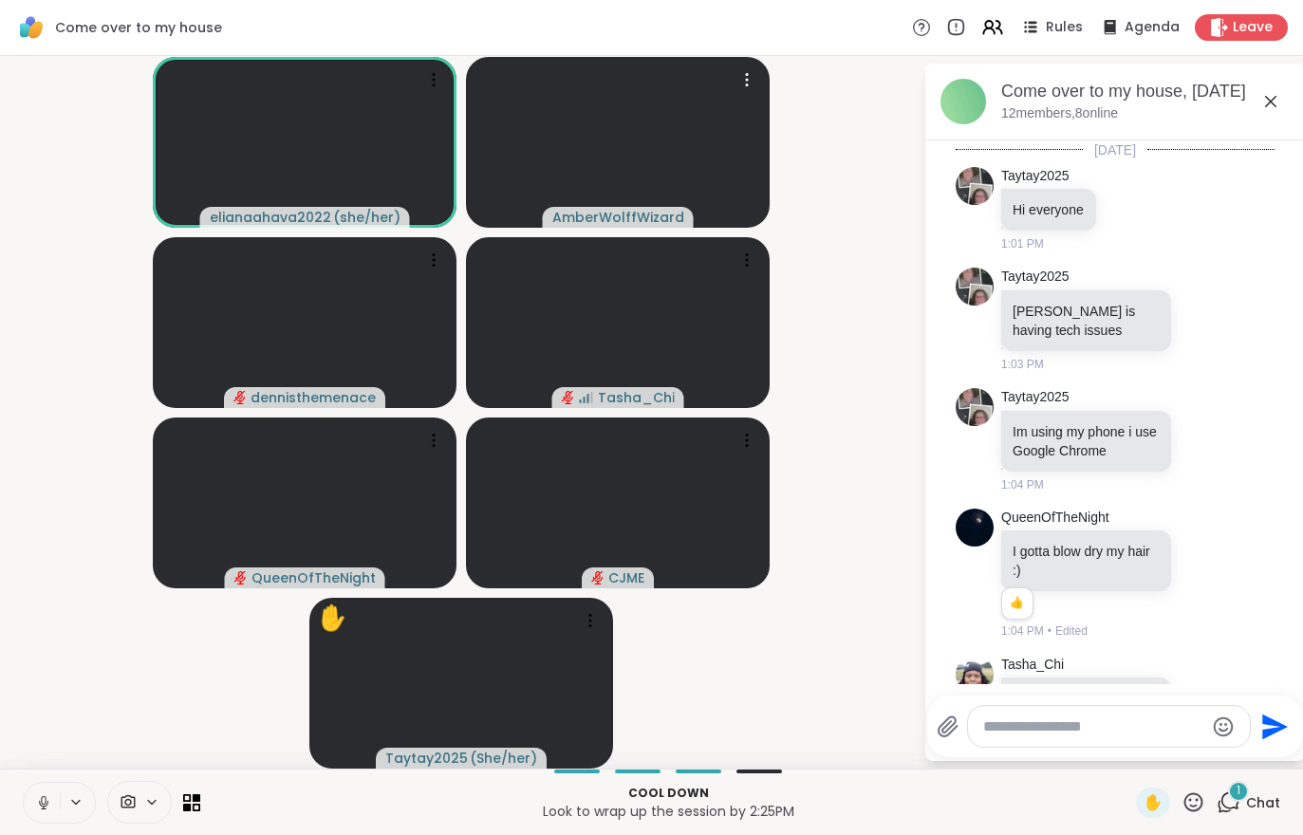
scroll to position [9133, 0]
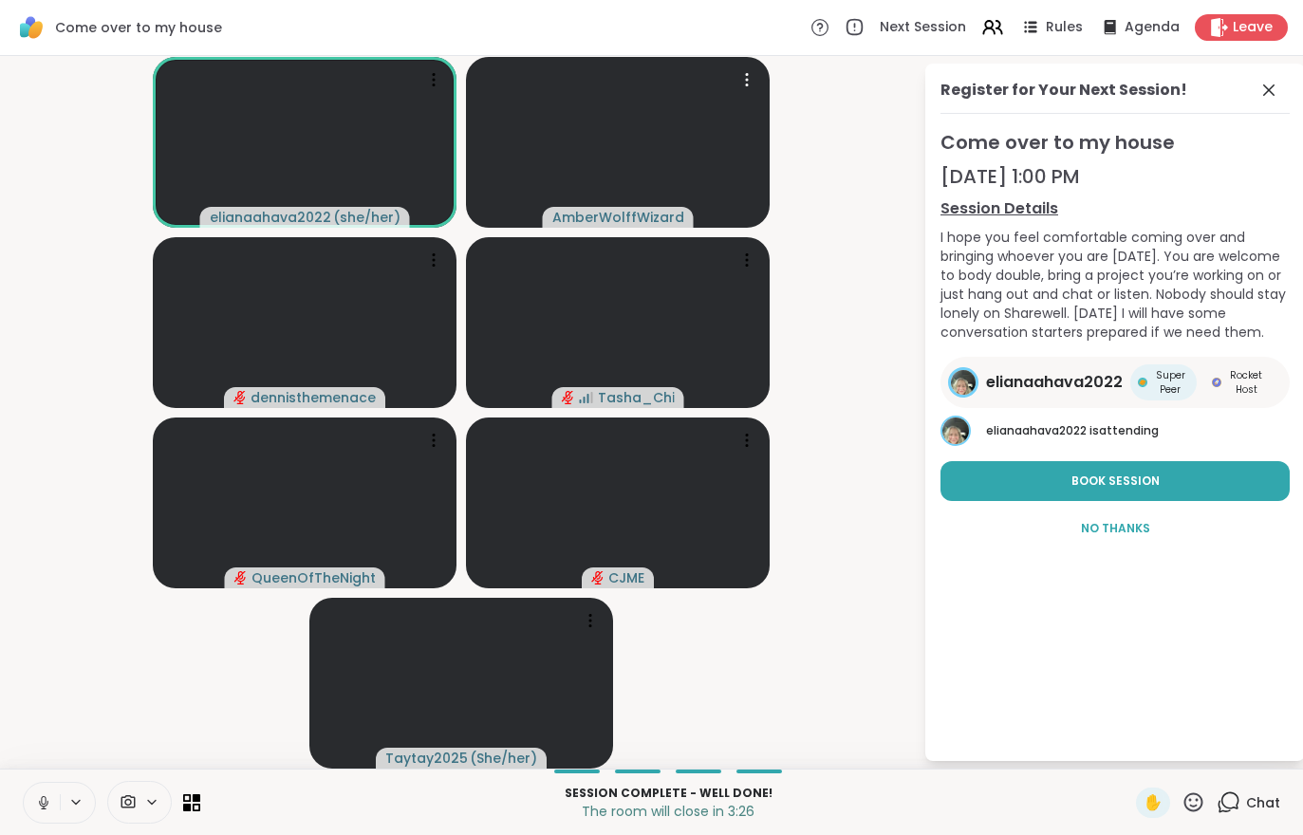
click at [43, 821] on button at bounding box center [42, 803] width 36 height 40
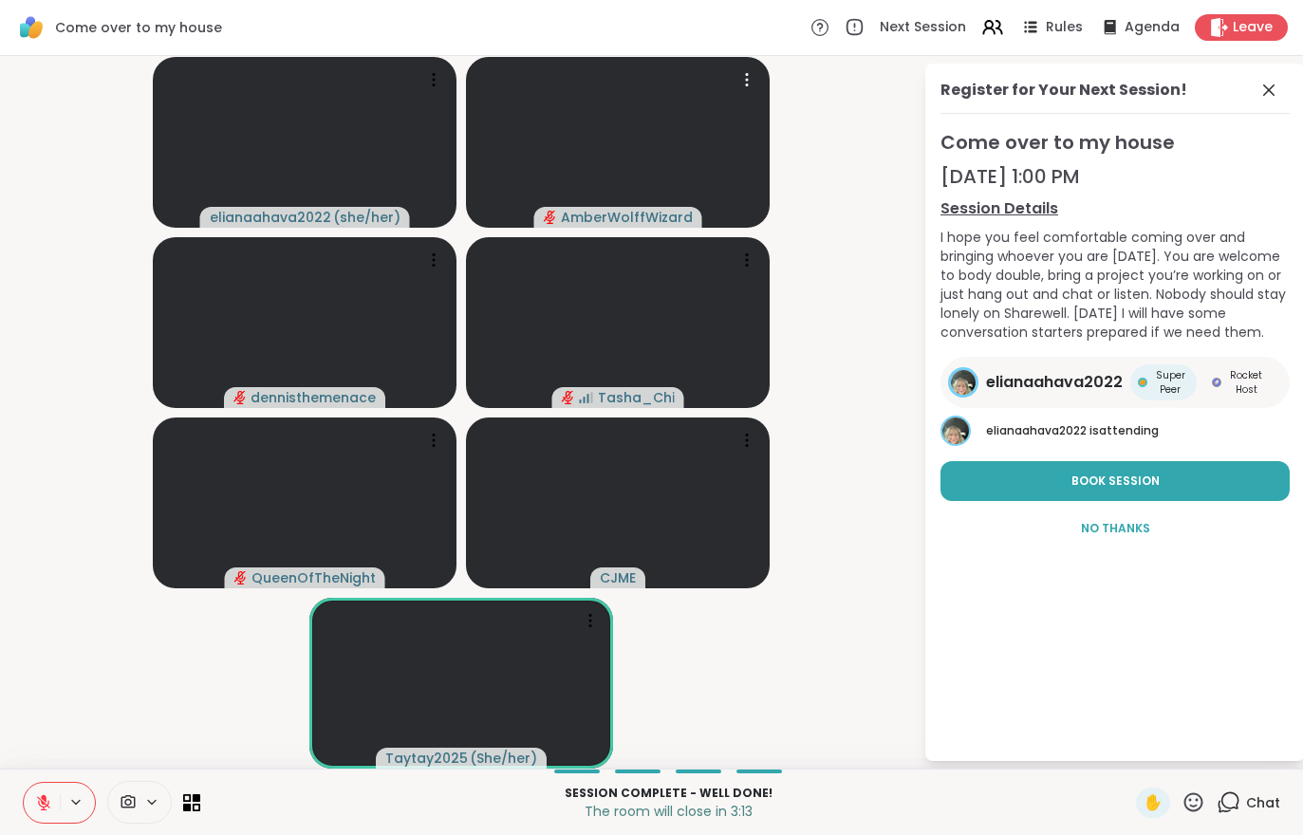
click at [31, 802] on button at bounding box center [42, 803] width 36 height 40
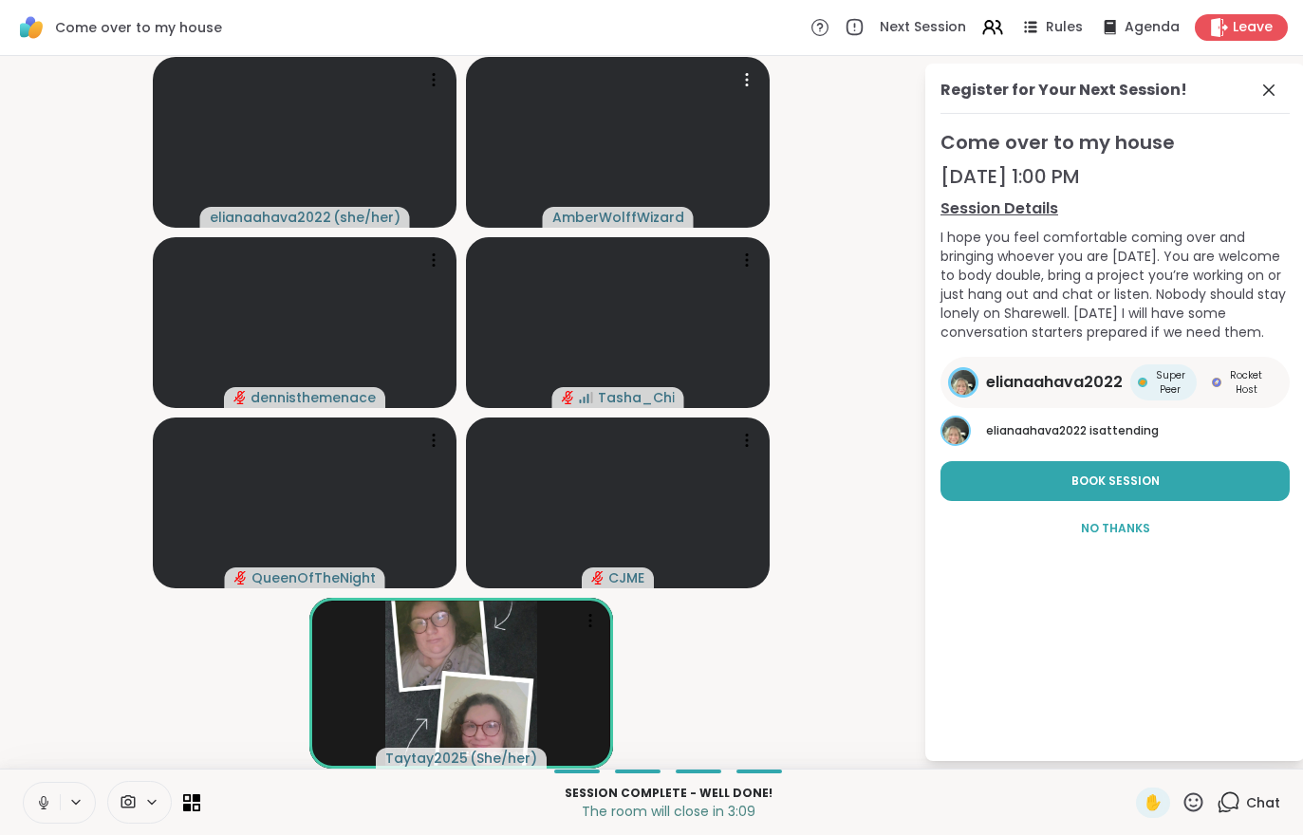
click at [44, 784] on button at bounding box center [42, 803] width 36 height 40
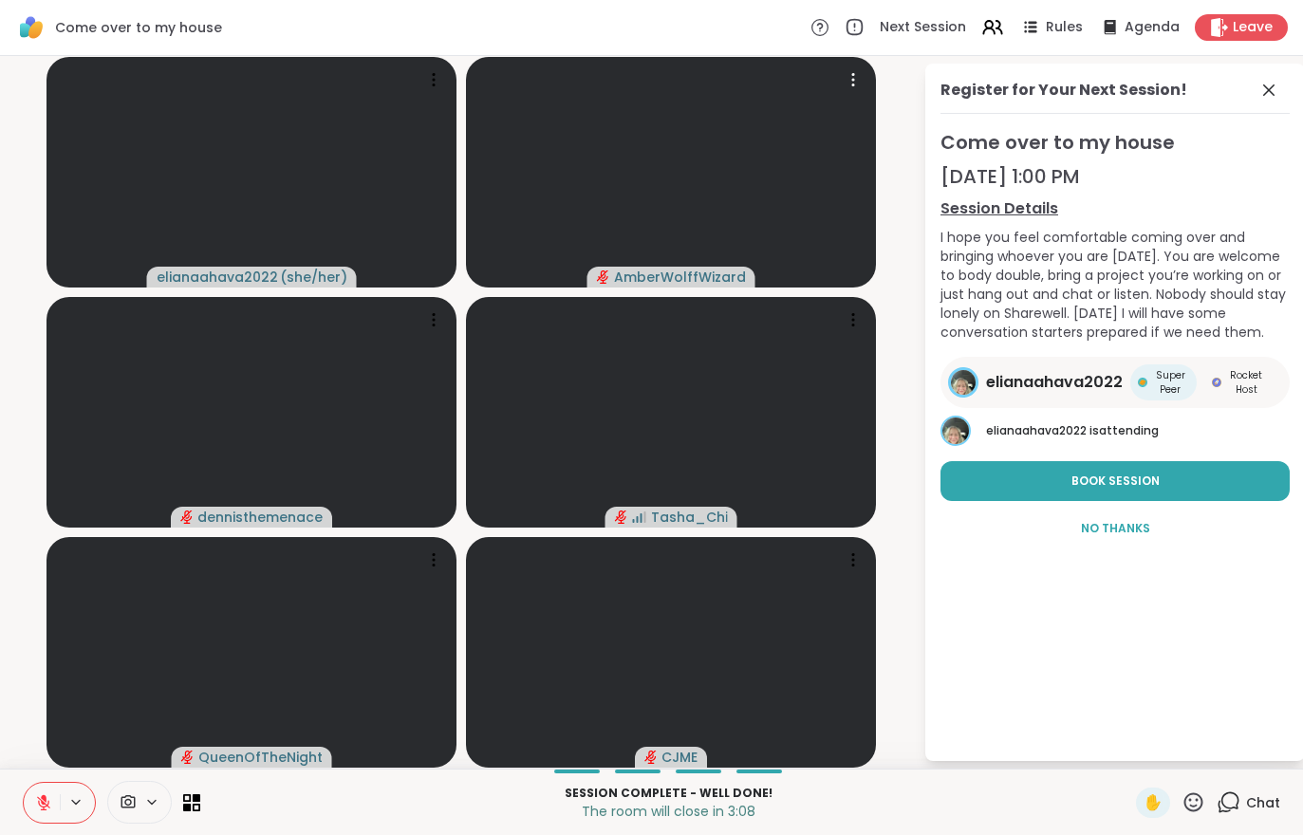
click at [1270, 23] on span "Leave" at bounding box center [1253, 27] width 40 height 19
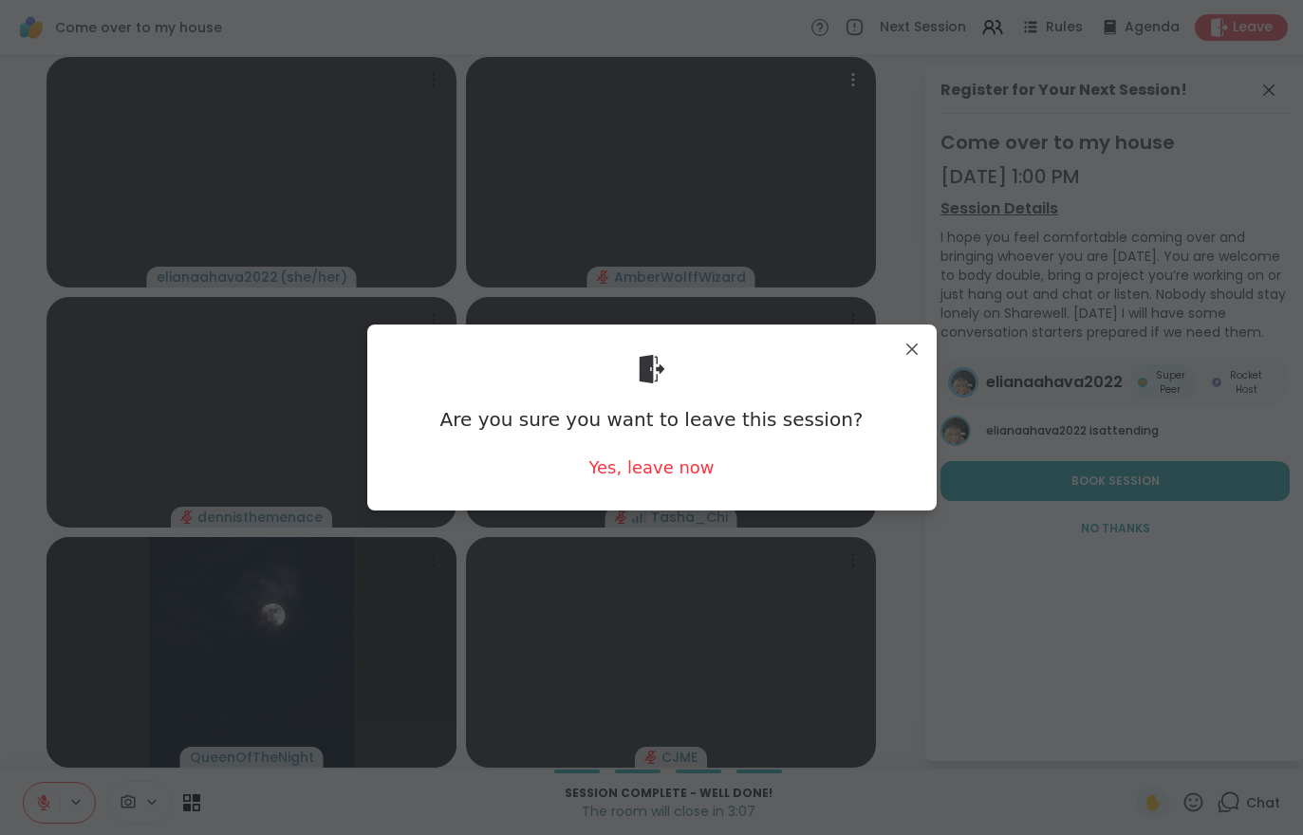
click at [660, 499] on div "Are you sure you want to leave this session? Yes, leave now" at bounding box center [652, 417] width 570 height 185
click at [660, 498] on div "Are you sure you want to leave this session? Yes, leave now" at bounding box center [652, 417] width 570 height 185
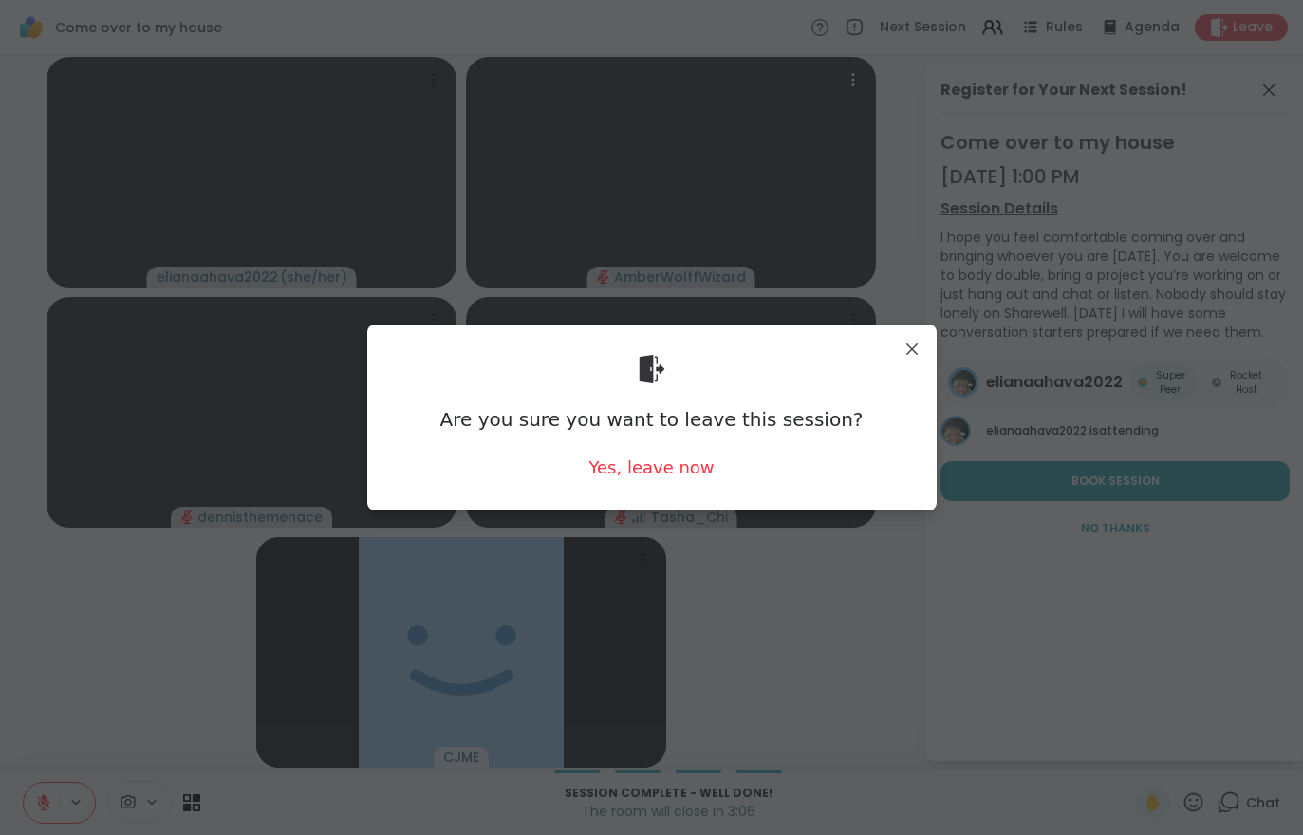
click at [680, 467] on div "Yes, leave now" at bounding box center [651, 468] width 125 height 24
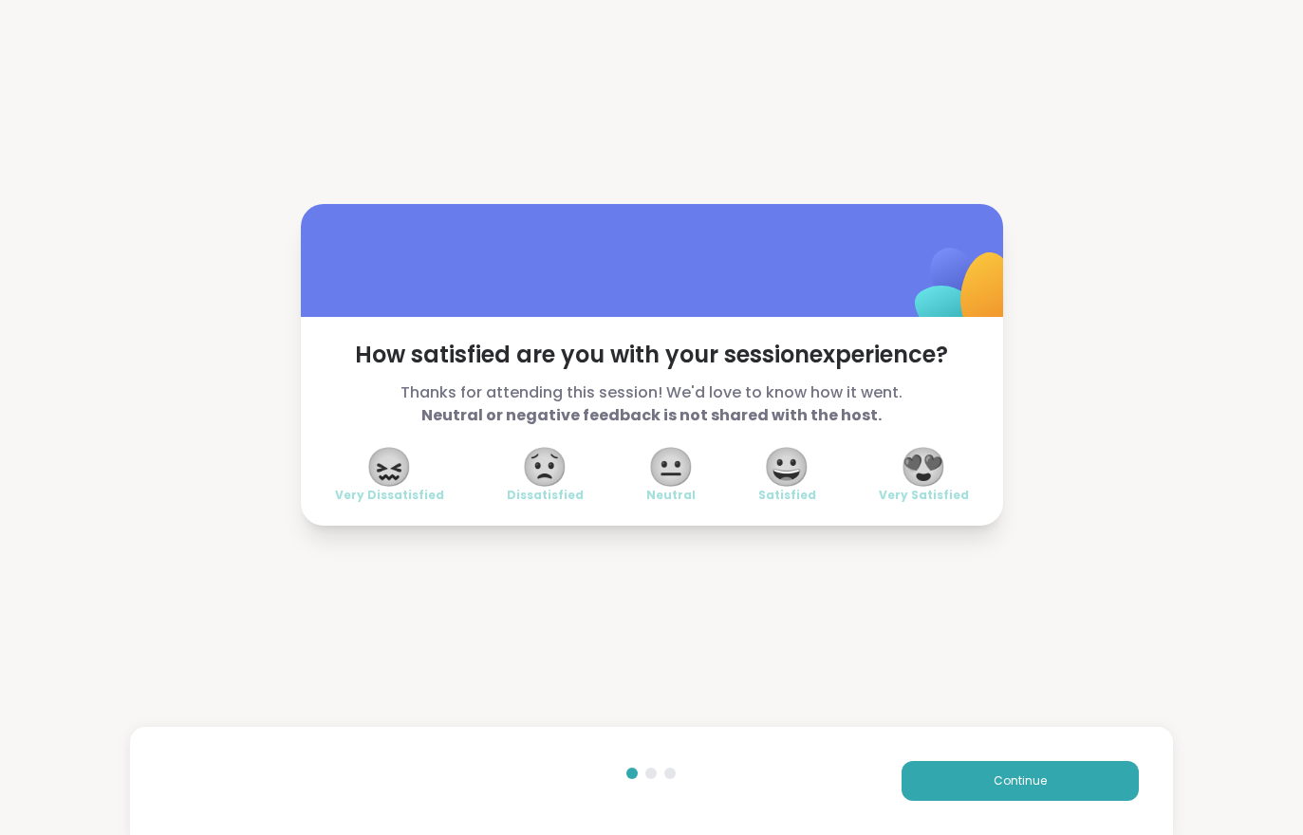
click at [940, 478] on span "😍" at bounding box center [923, 467] width 47 height 34
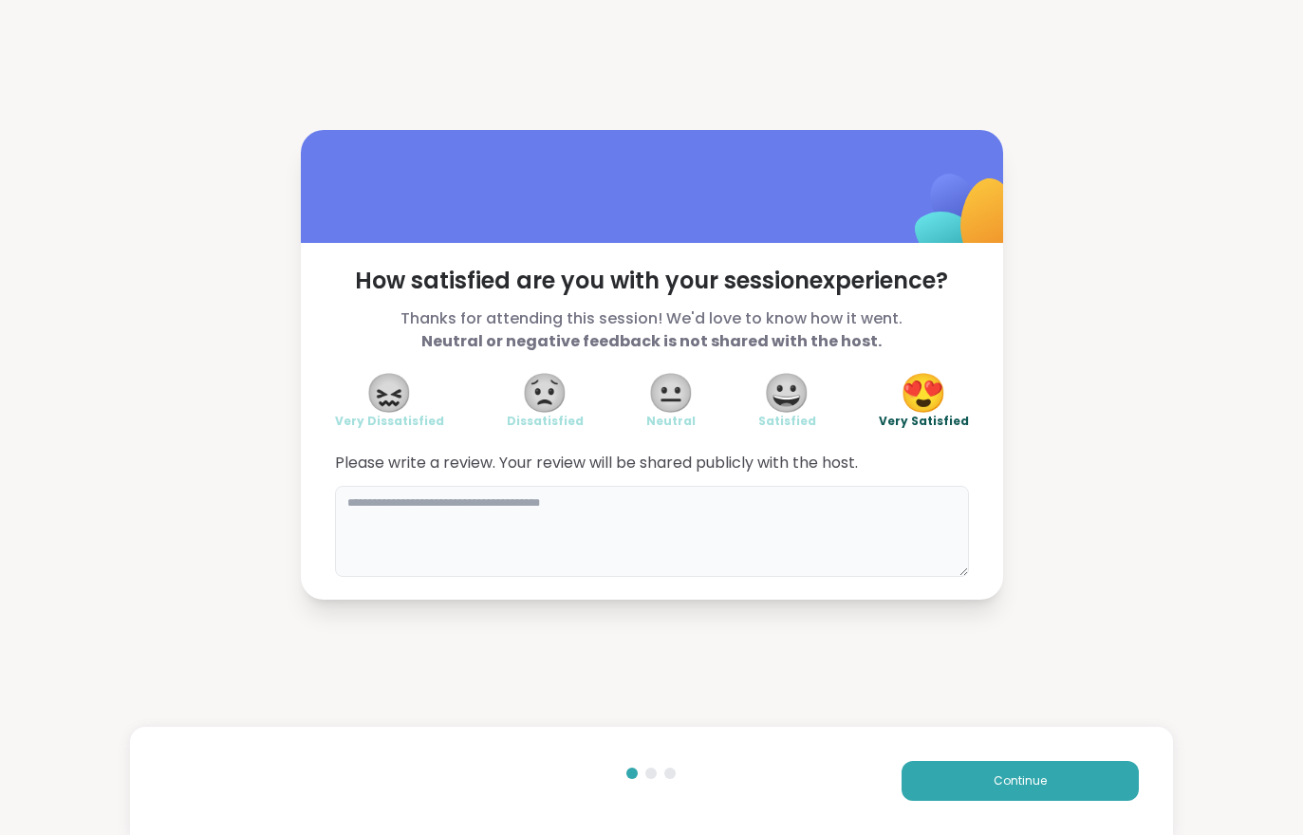
click at [635, 525] on textarea at bounding box center [652, 531] width 634 height 91
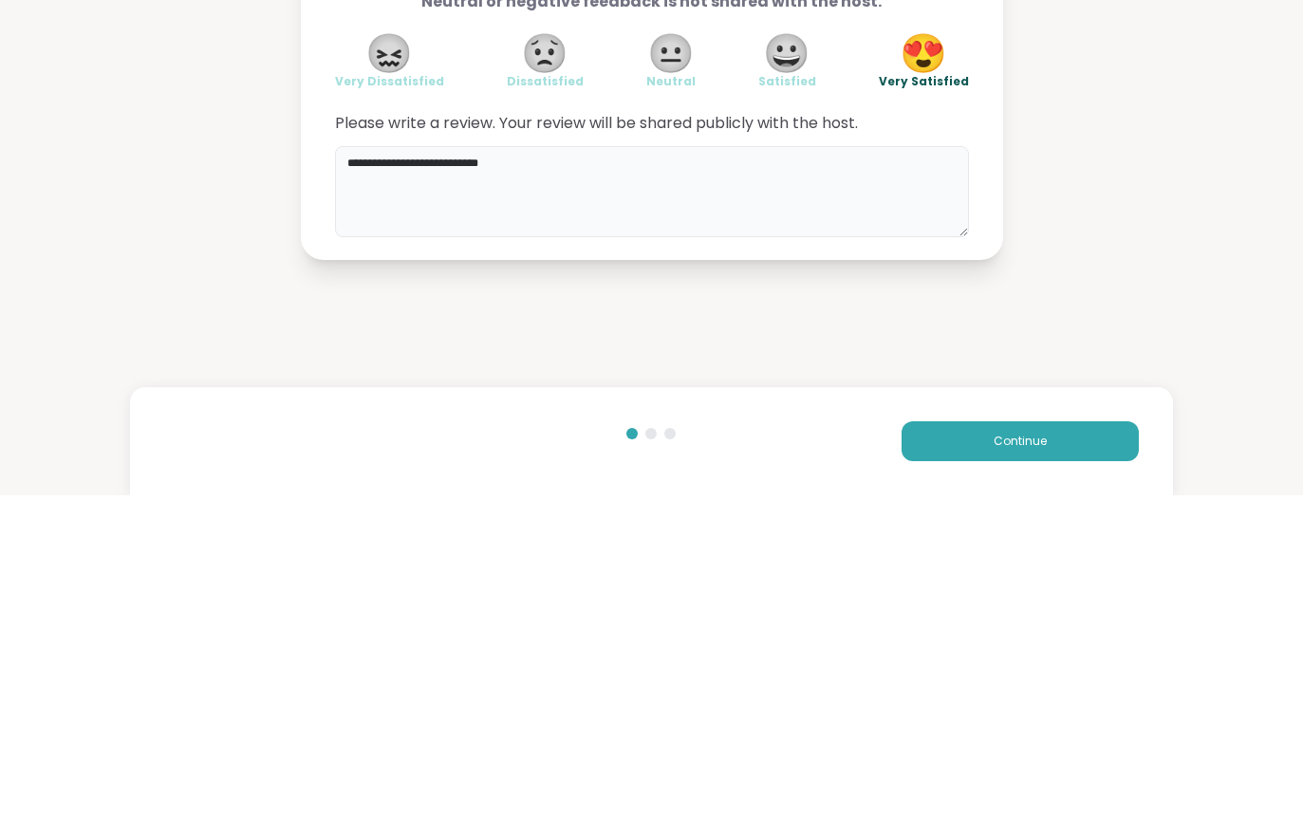
type textarea "**********"
click at [1134, 318] on div "**********" at bounding box center [651, 364] width 1303 height 729
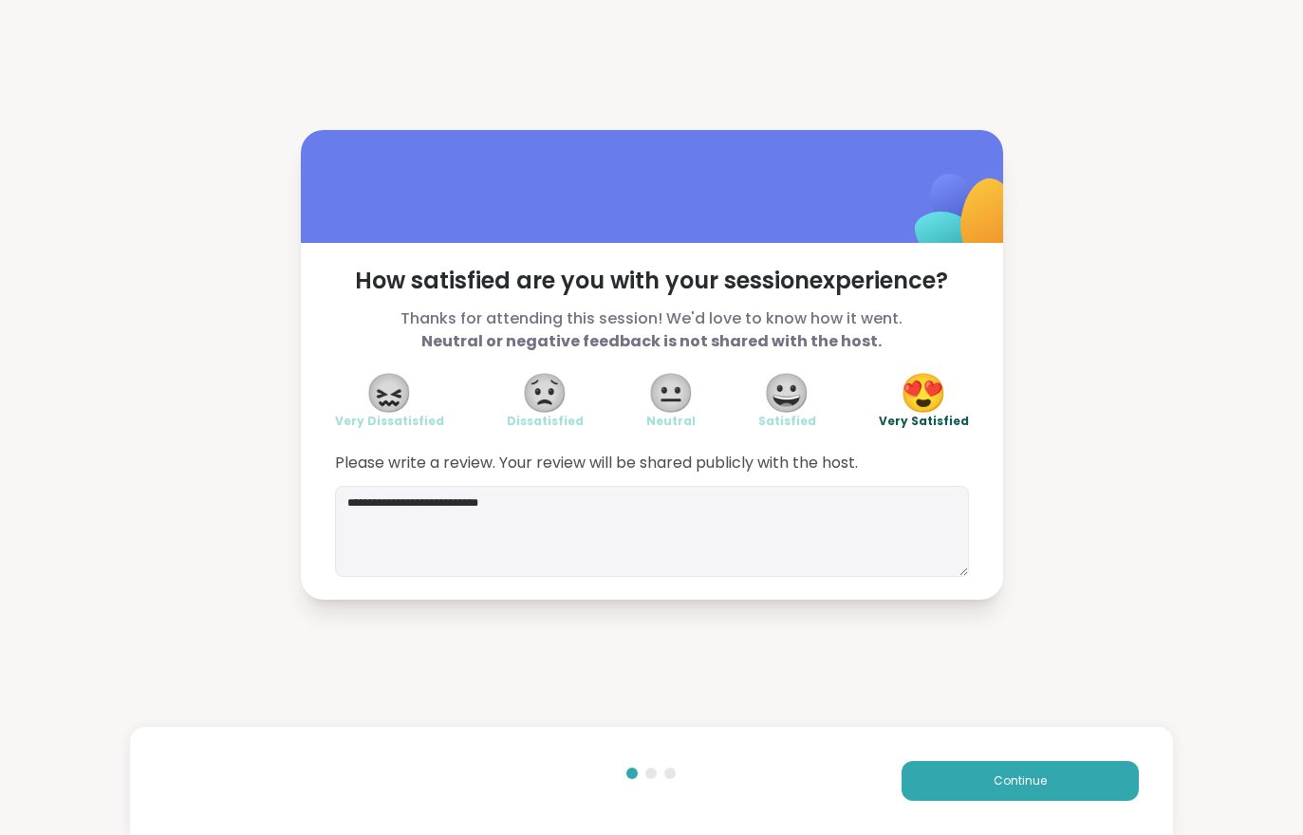
click at [993, 797] on button "Continue" at bounding box center [1020, 781] width 237 height 40
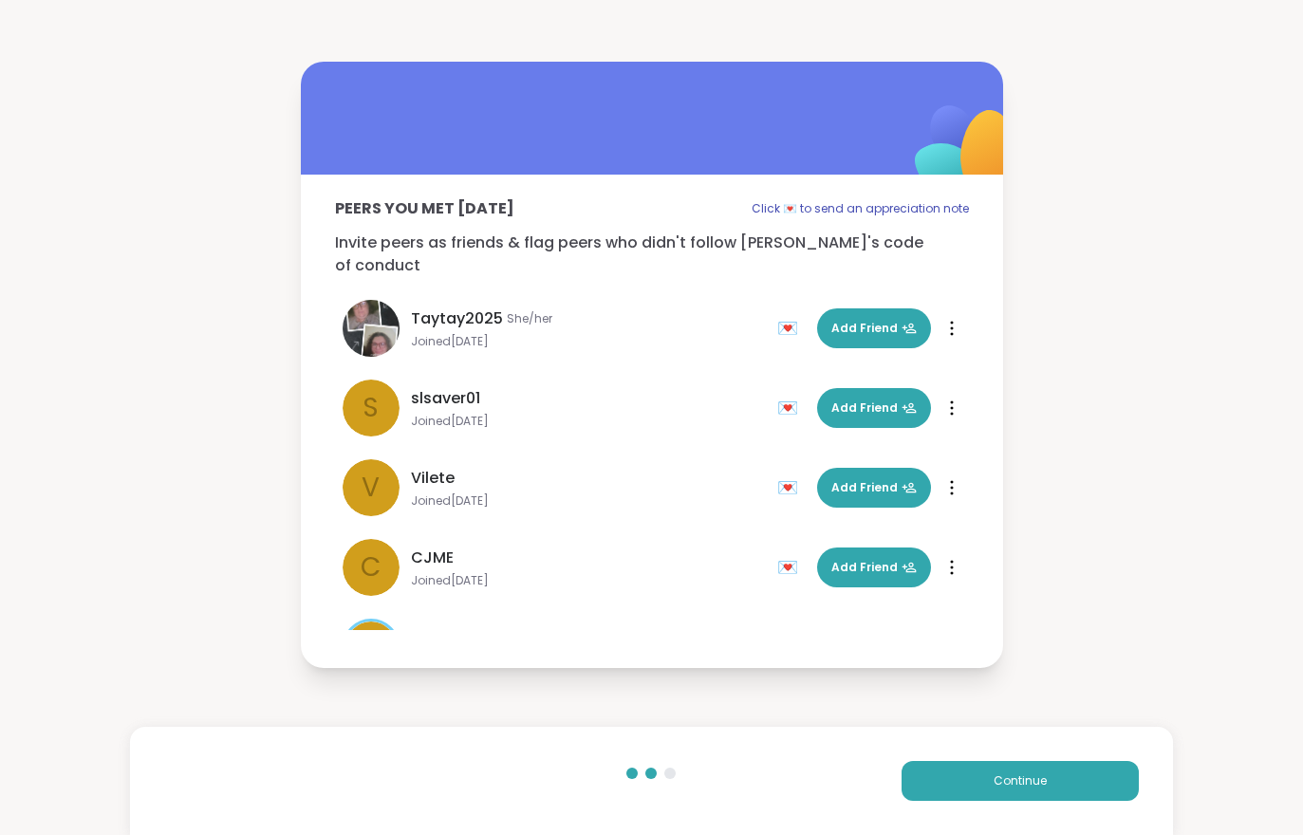
click at [994, 783] on span "Continue" at bounding box center [1020, 781] width 53 height 17
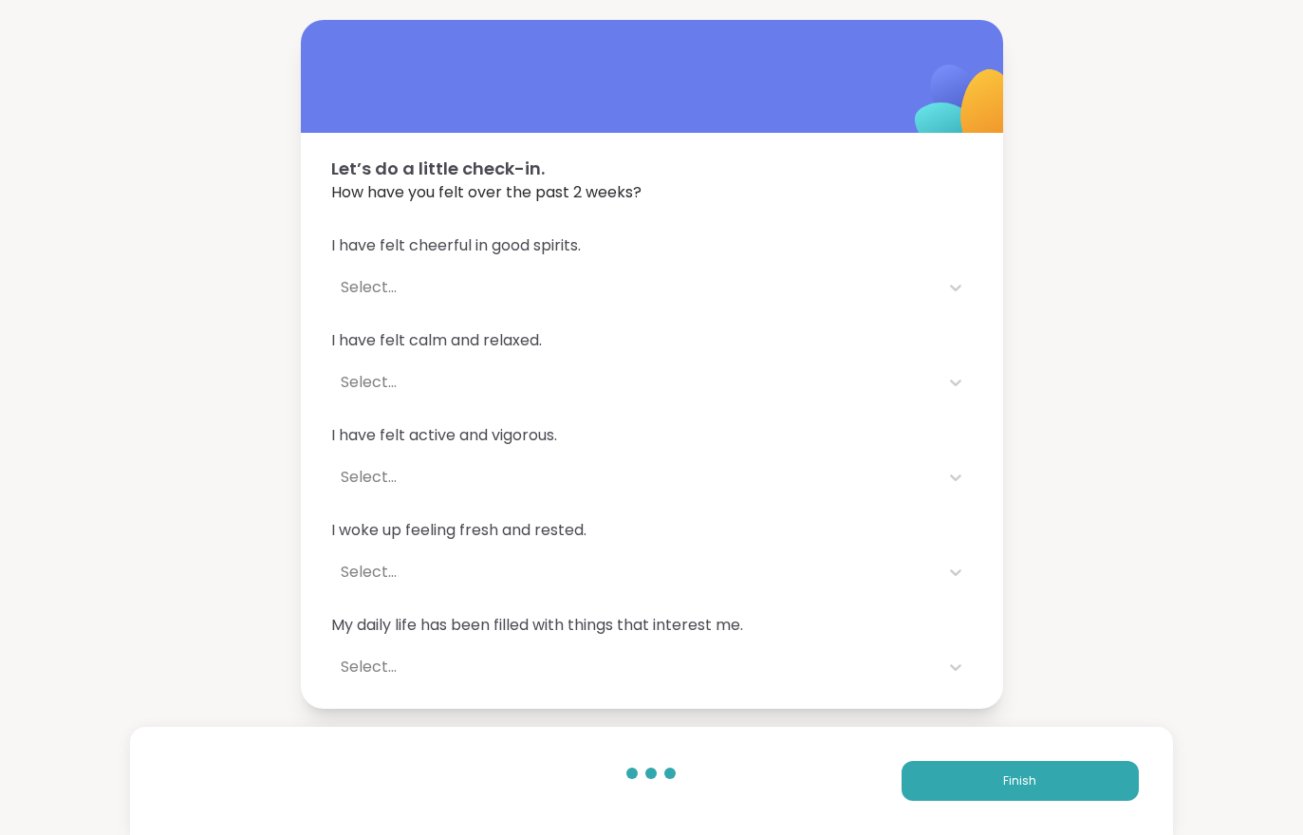
click at [993, 783] on button "Finish" at bounding box center [1020, 781] width 237 height 40
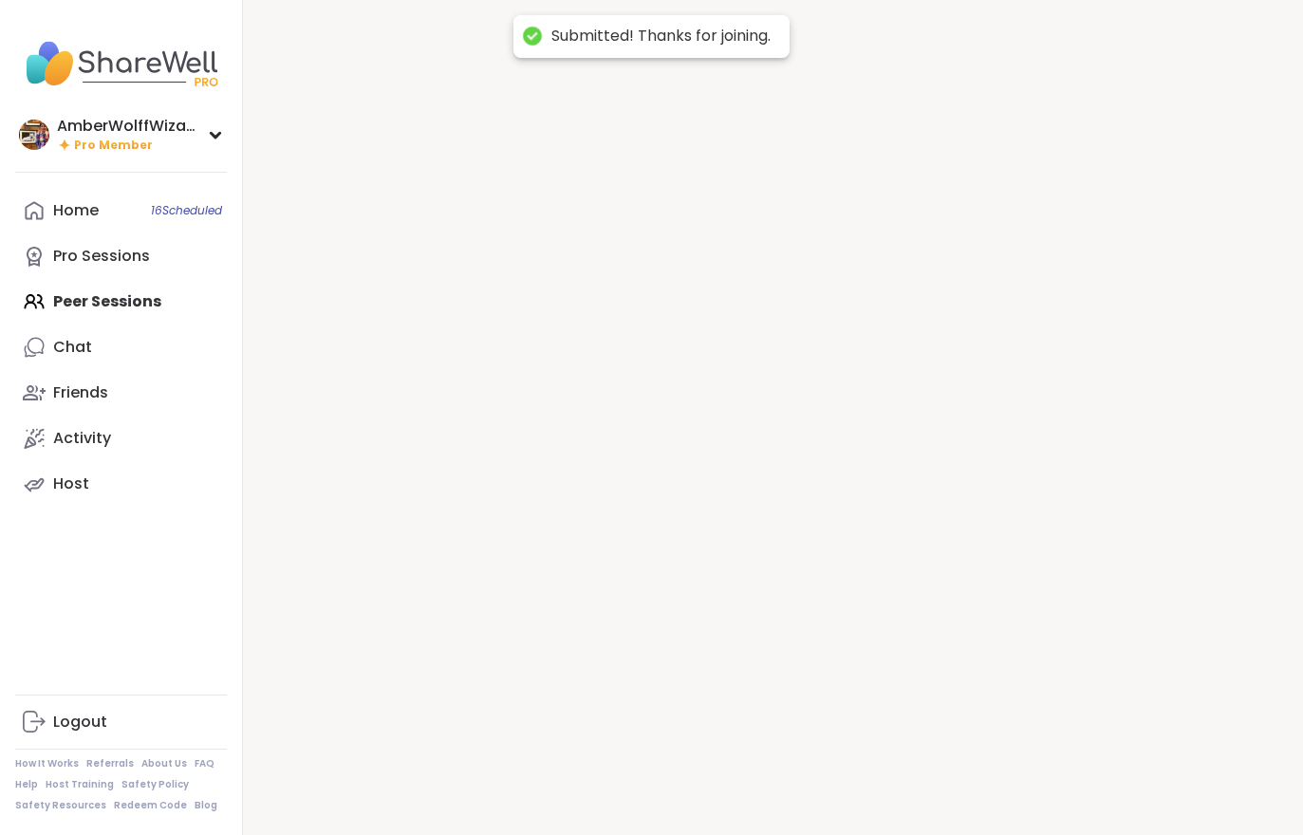
click at [988, 780] on div at bounding box center [773, 417] width 1060 height 835
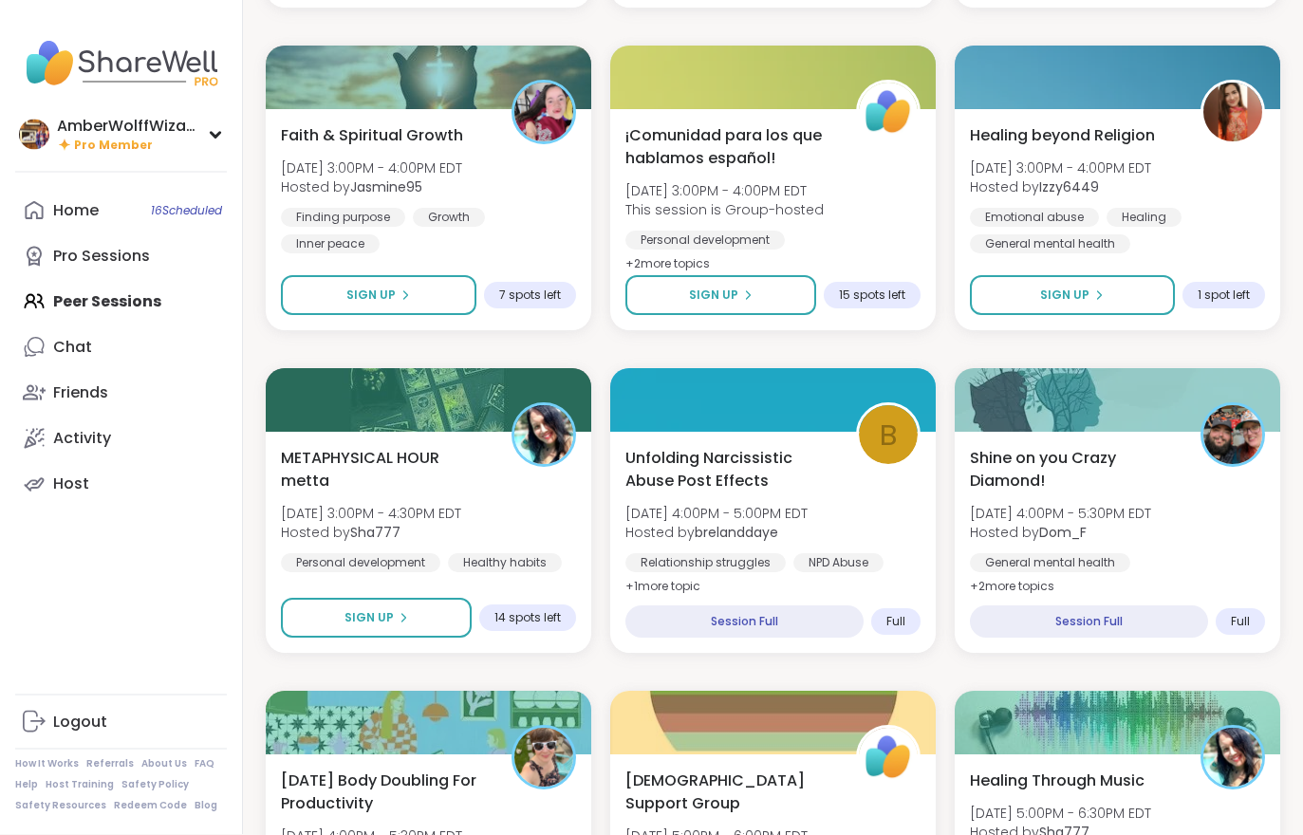
scroll to position [547, 0]
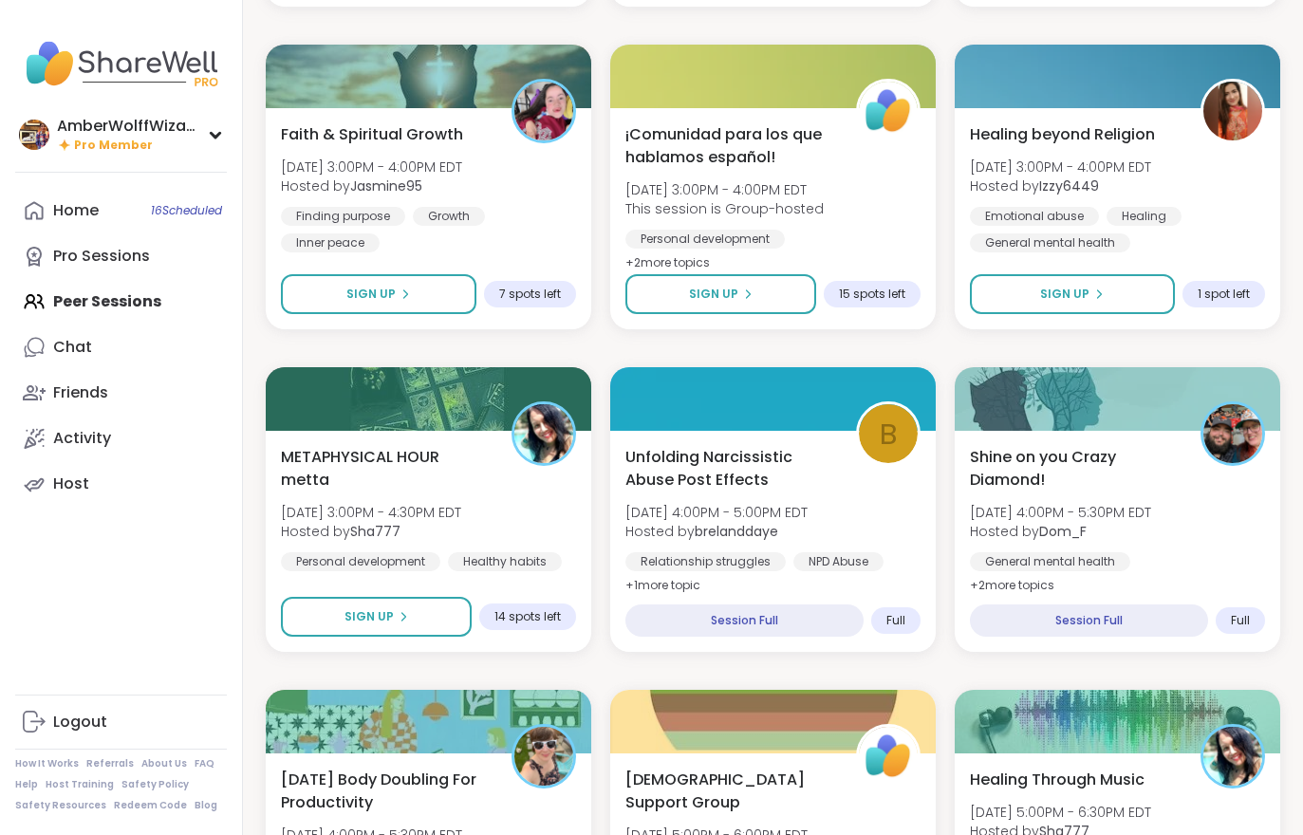
click at [461, 522] on span "Hosted by Sha777" at bounding box center [371, 531] width 180 height 19
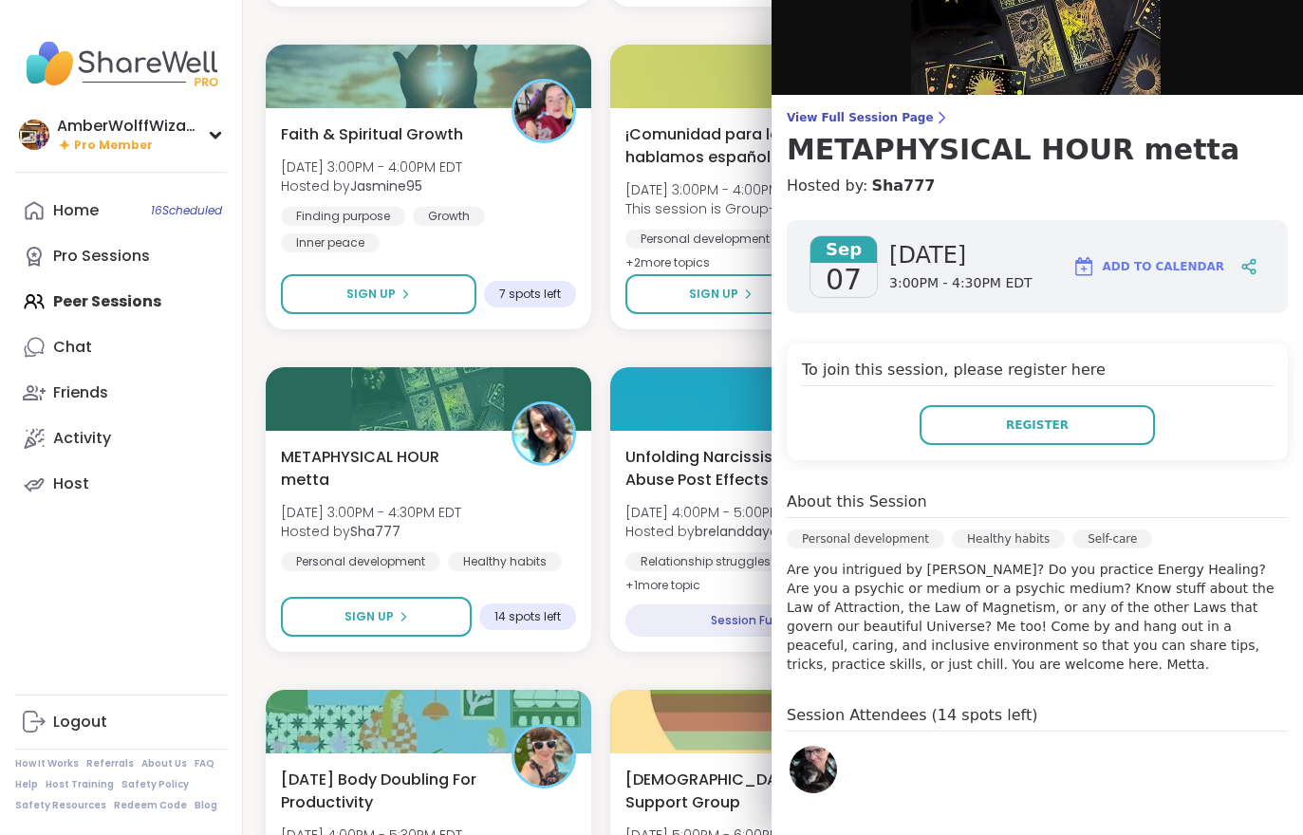
scroll to position [71, 0]
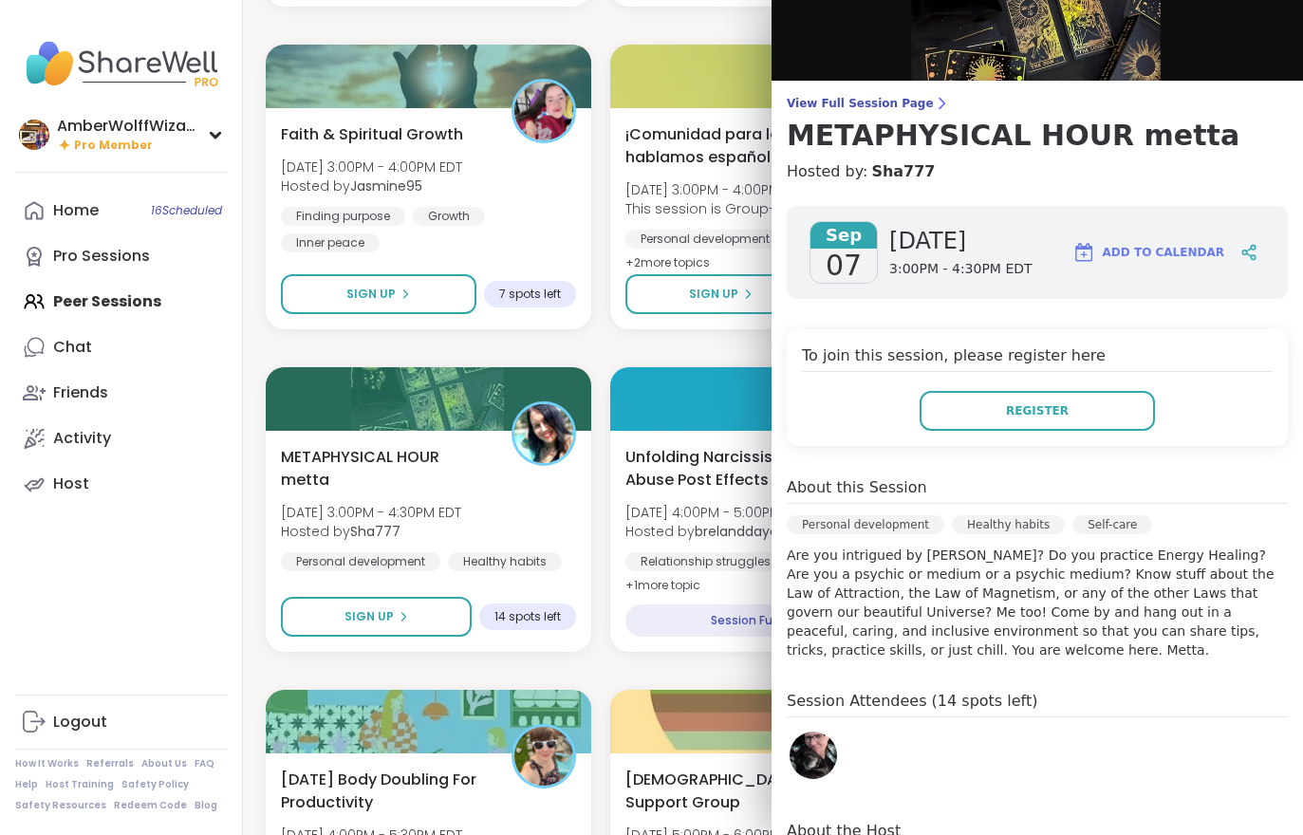
click at [810, 762] on img at bounding box center [813, 755] width 47 height 47
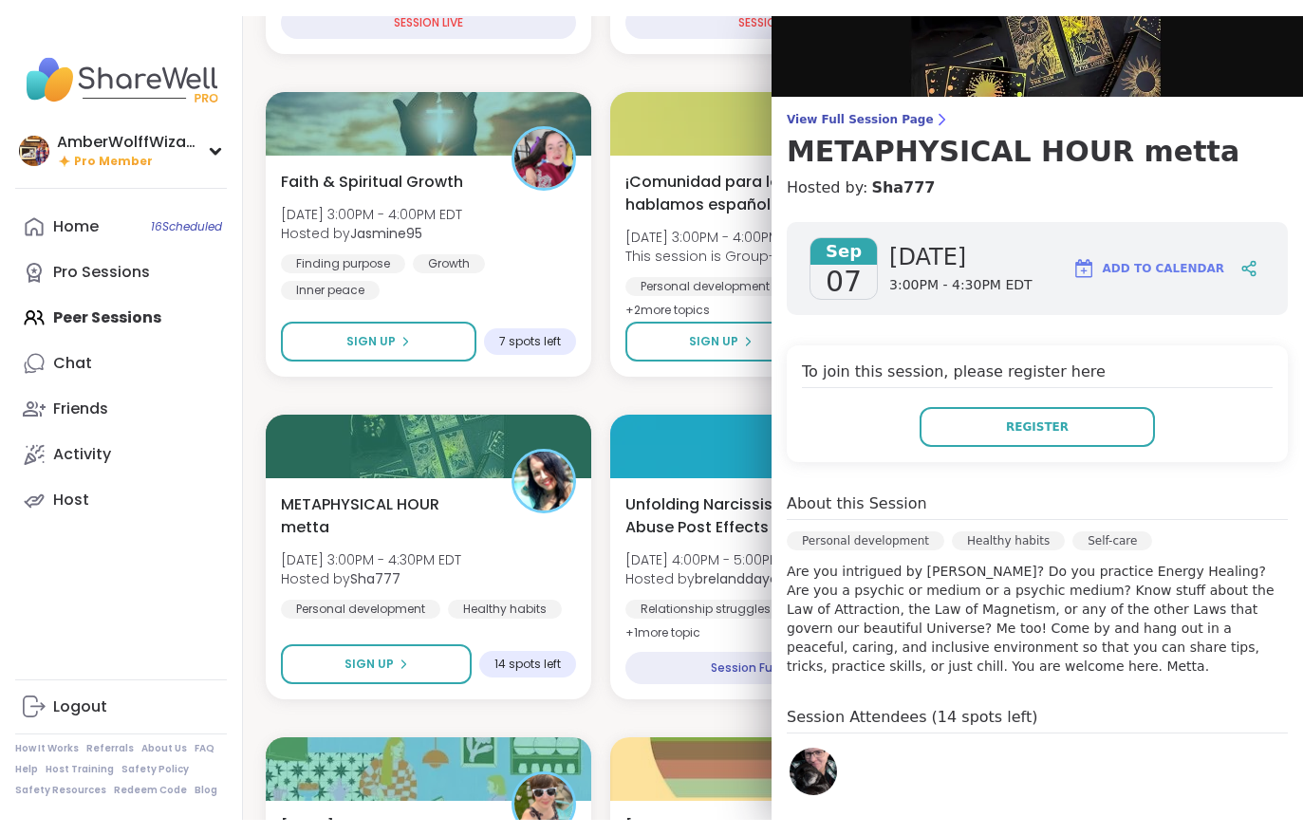
scroll to position [546, 0]
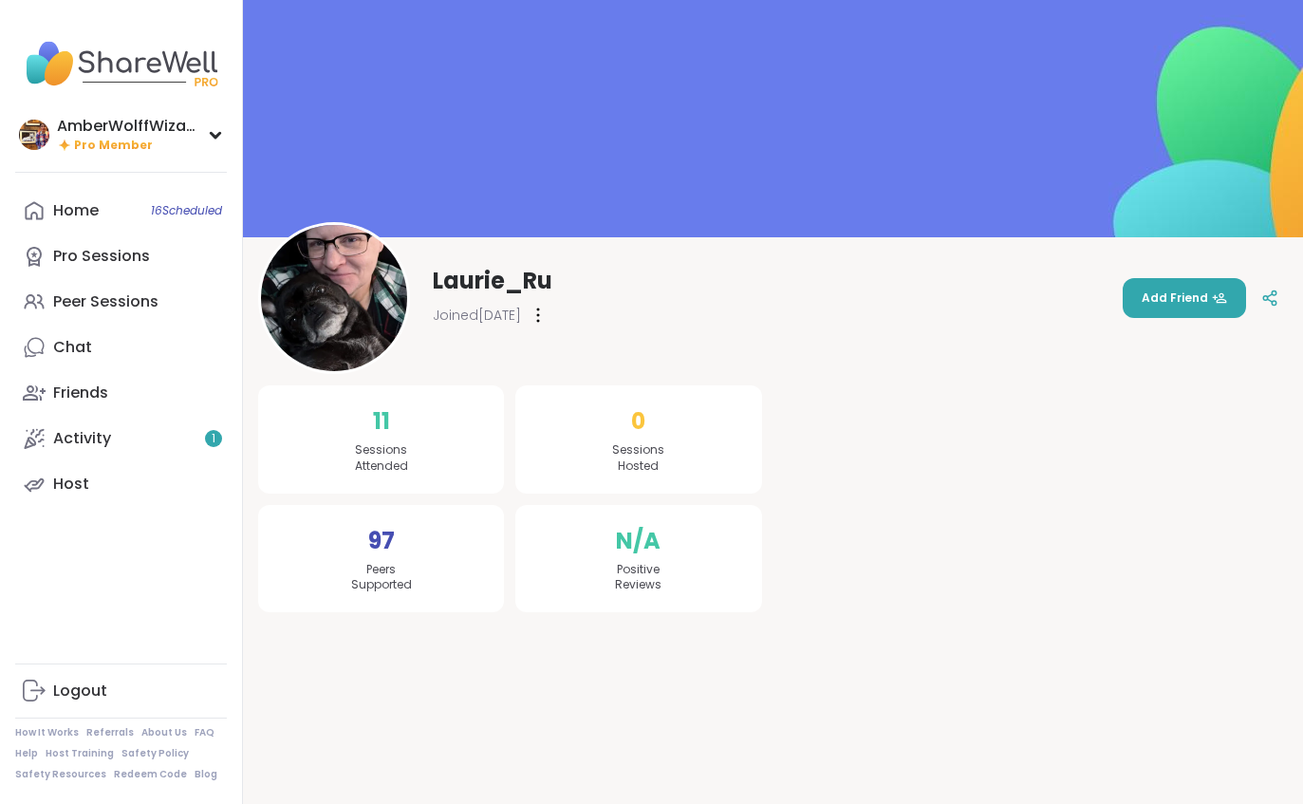
click at [157, 446] on link "Activity 1" at bounding box center [121, 439] width 212 height 46
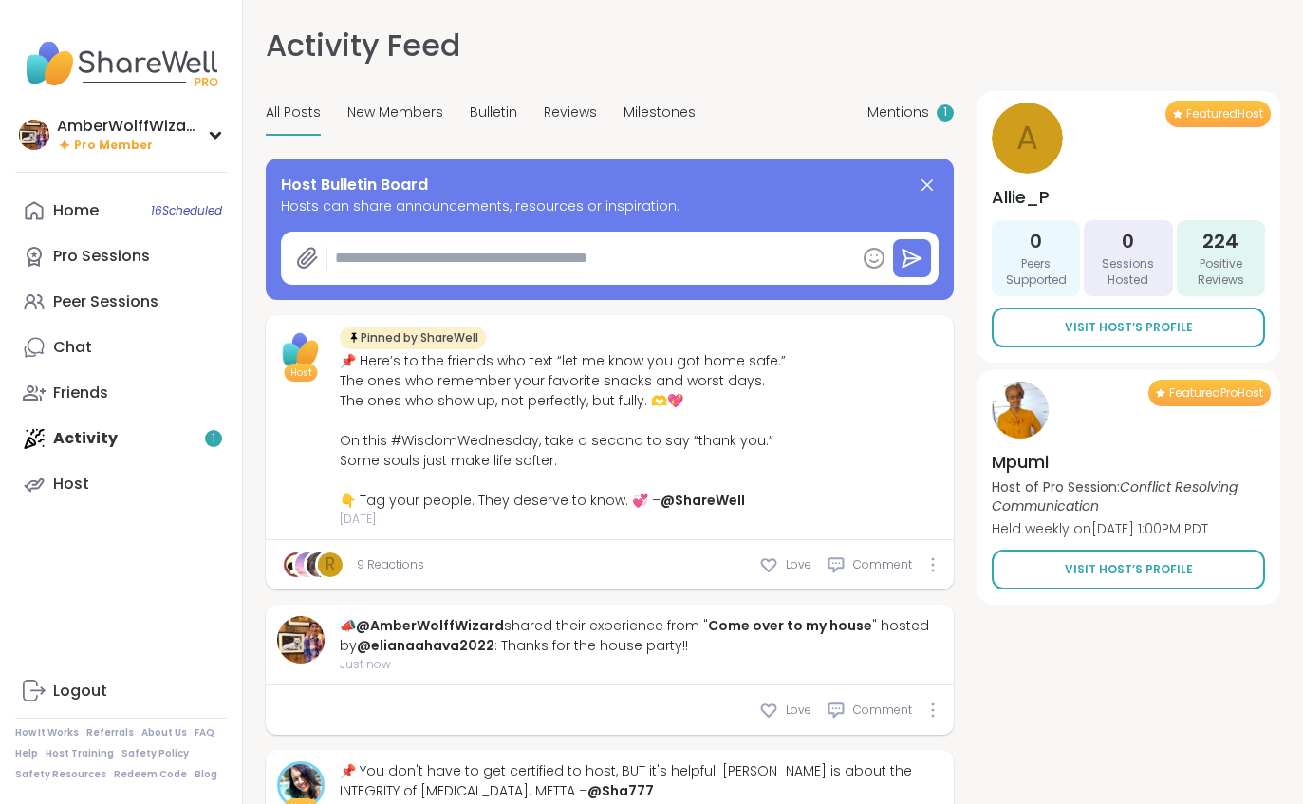
click at [910, 119] on span "Mentions" at bounding box center [899, 113] width 62 height 20
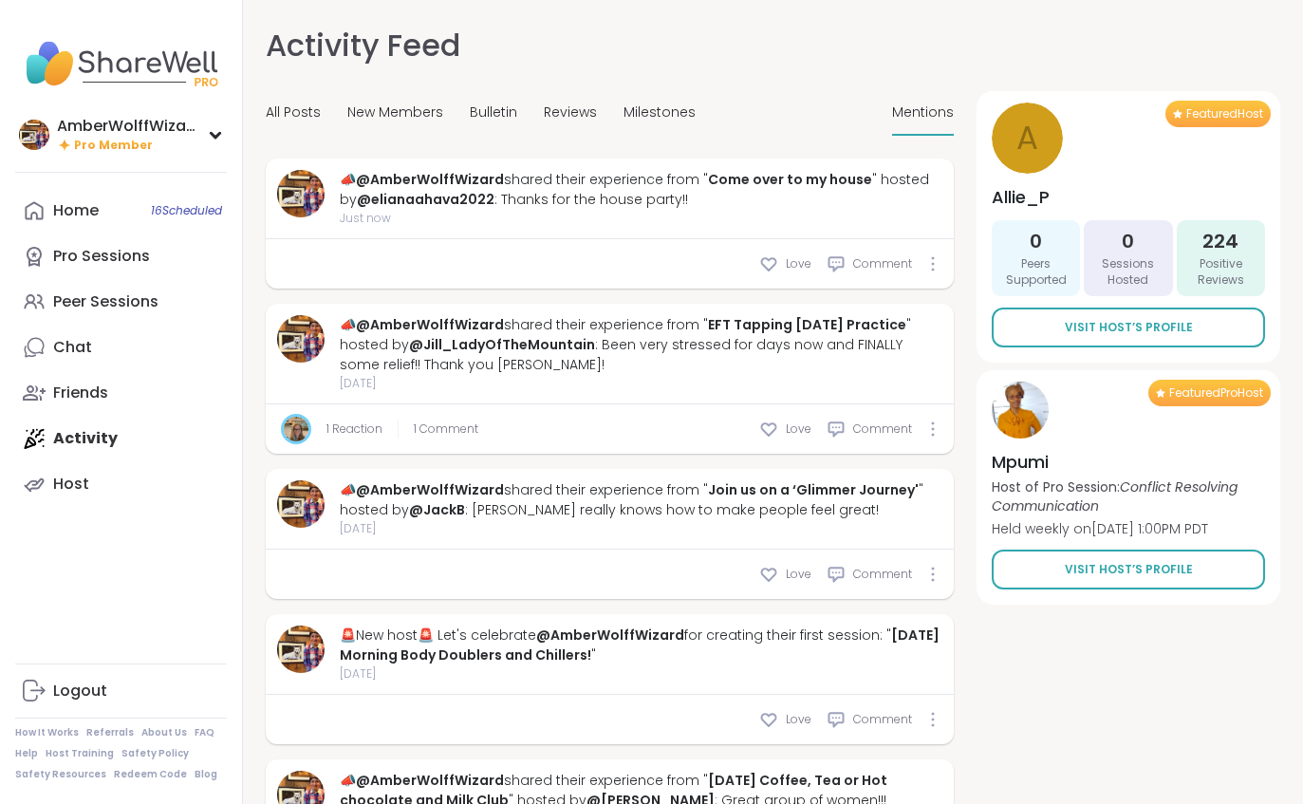
click at [272, 118] on span "All Posts" at bounding box center [293, 113] width 55 height 20
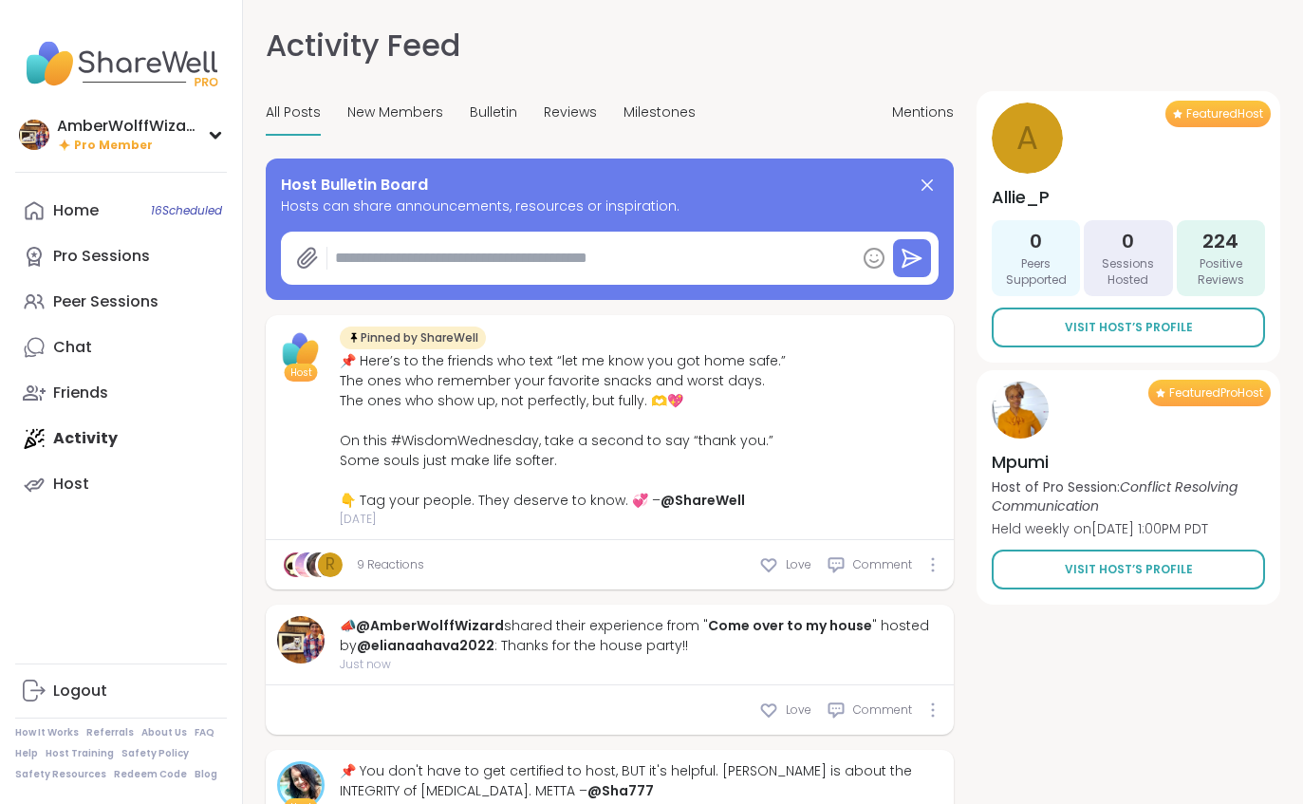
type textarea "*"
